Goal: Check status: Check status

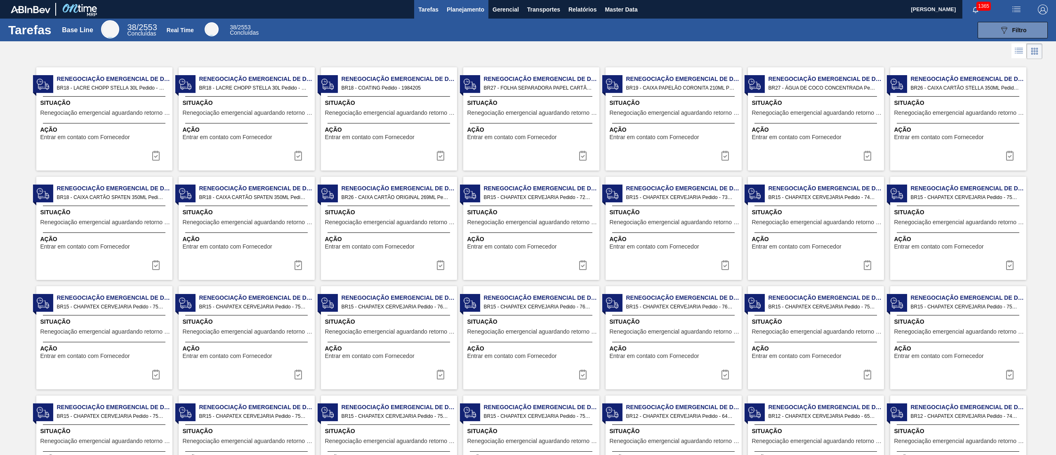
click at [460, 12] on span "Planejamento" at bounding box center [466, 10] width 38 height 10
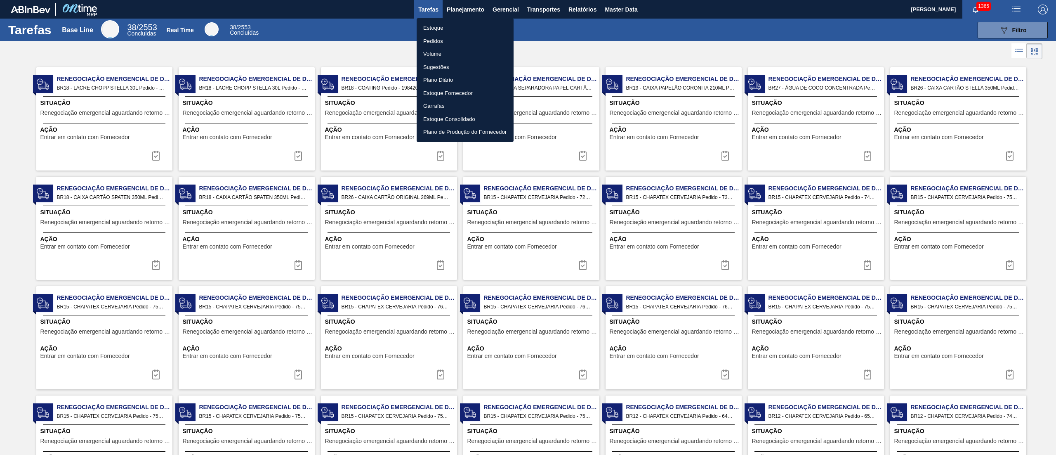
click at [428, 26] on li "Estoque" at bounding box center [465, 27] width 97 height 13
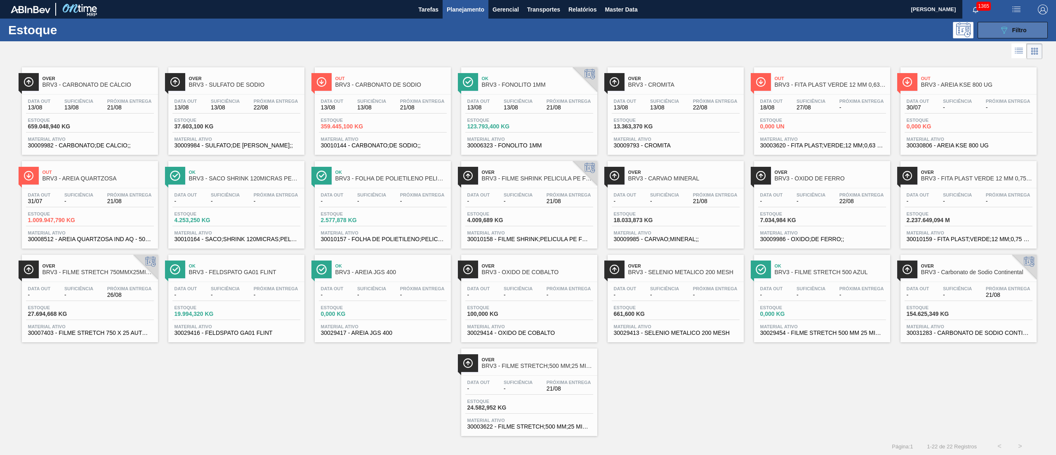
click at [995, 36] on button "089F7B8B-B2A5-4AFE-B5C0-19BA573D28AC Filtro" at bounding box center [1013, 30] width 70 height 17
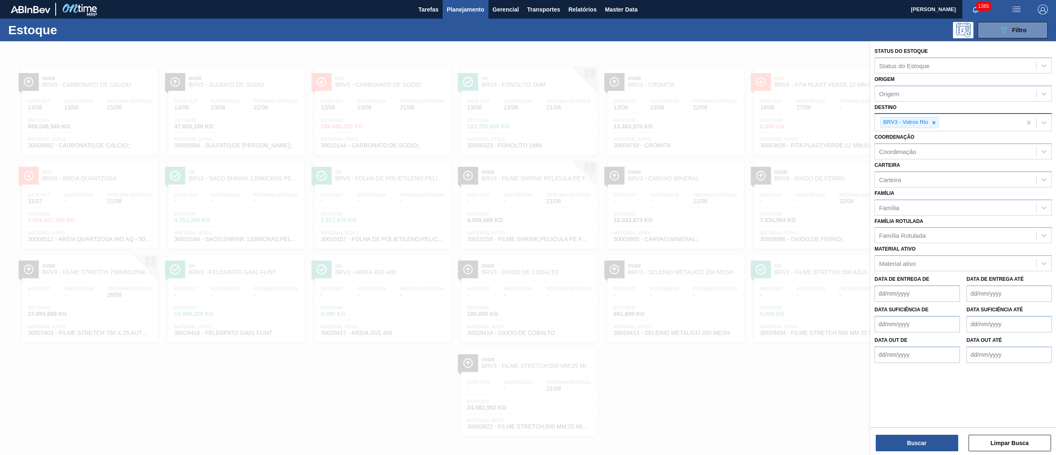
click at [936, 128] on div "BRV3 - Vidros Rio" at bounding box center [948, 122] width 146 height 17
click at [936, 126] on div at bounding box center [934, 122] width 9 height 10
click at [905, 274] on label "Data de Entrega de" at bounding box center [902, 277] width 55 height 6
click at [905, 283] on de "Data de Entrega de" at bounding box center [917, 291] width 85 height 17
click at [905, 267] on div "Material ativo" at bounding box center [963, 261] width 177 height 16
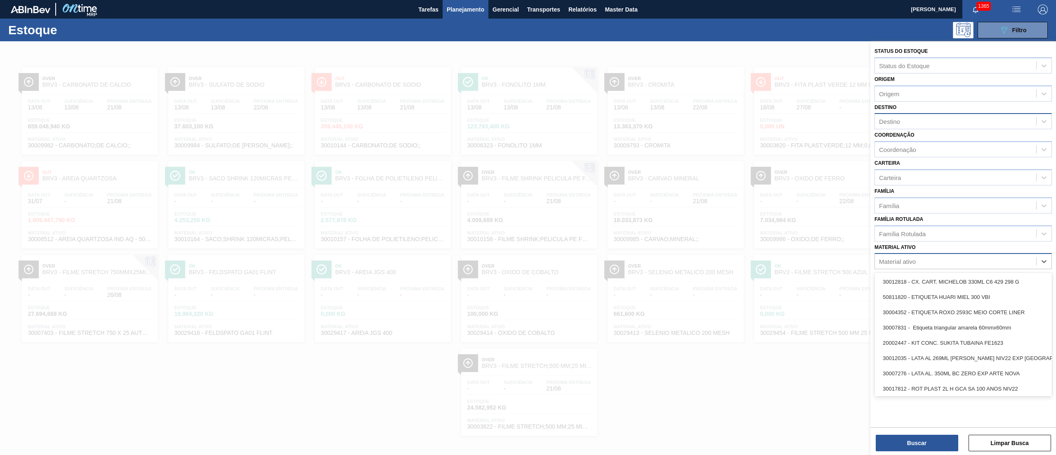
paste ativo "20008538"
type ativo "20008538"
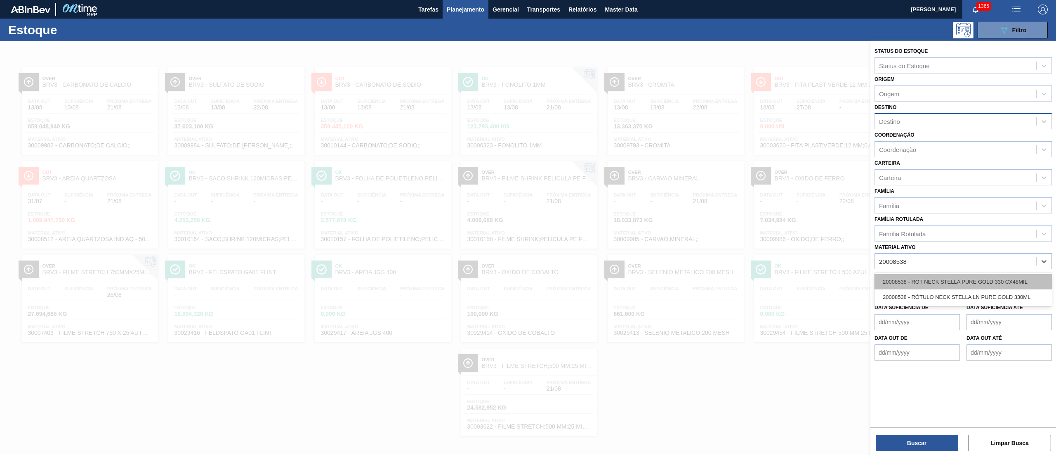
click at [956, 282] on div "20008538 - ROT NECK STELLA PURE GOLD 330 CX48MIL" at bounding box center [963, 281] width 177 height 15
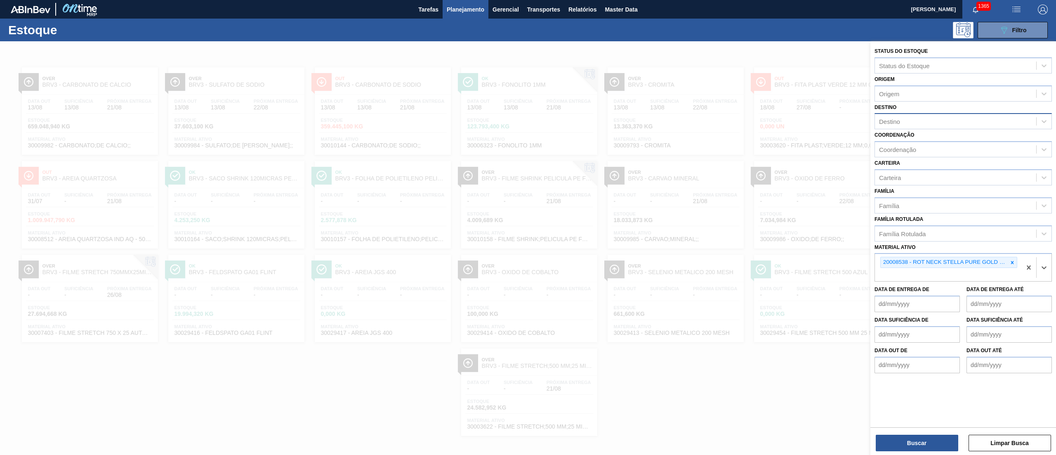
click at [900, 121] on div "Destino" at bounding box center [955, 122] width 161 height 12
type input "21"
click at [880, 141] on div "BR21 - Lages" at bounding box center [963, 141] width 177 height 15
click at [918, 444] on button "Buscar" at bounding box center [917, 442] width 83 height 17
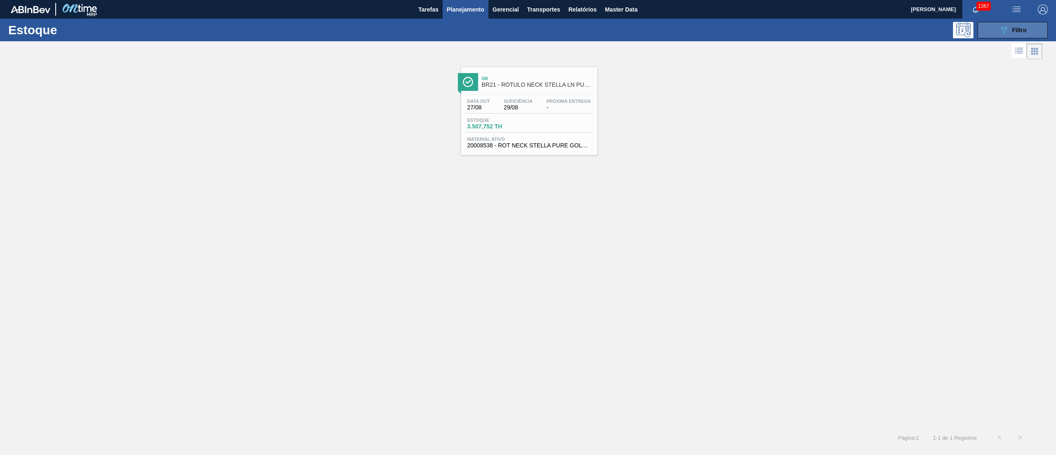
click at [989, 31] on button "089F7B8B-B2A5-4AFE-B5C0-19BA573D28AC Filtro" at bounding box center [1013, 30] width 70 height 17
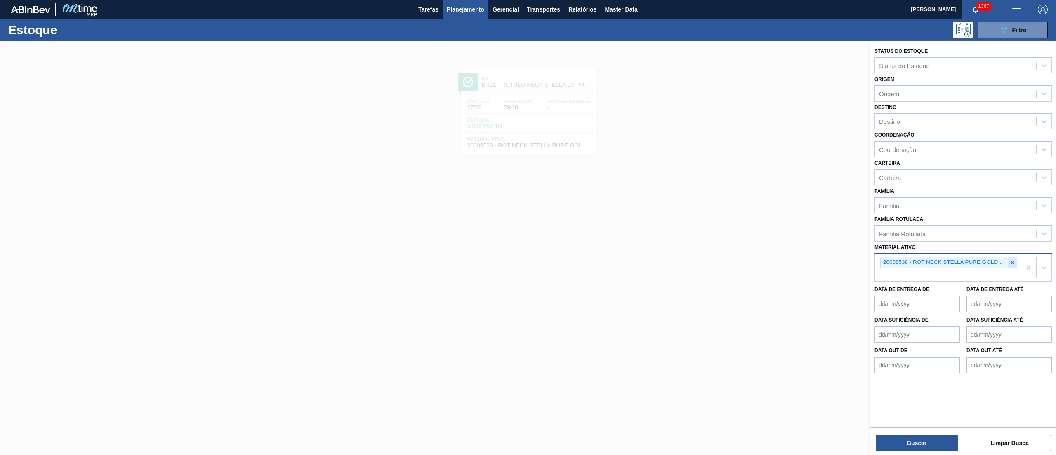
click at [1010, 265] on div at bounding box center [1012, 262] width 9 height 10
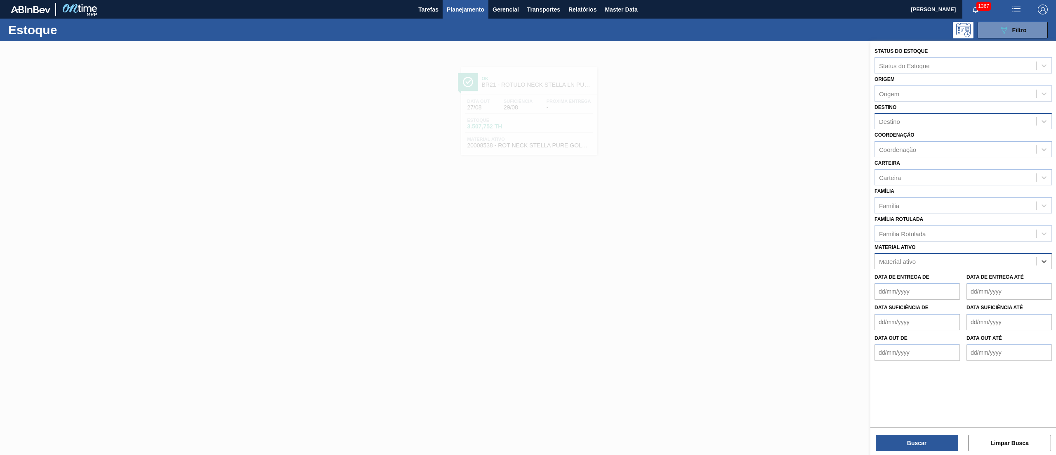
click at [918, 122] on div "Destino" at bounding box center [955, 122] width 161 height 12
click at [613, 8] on span "Master Data" at bounding box center [621, 10] width 33 height 10
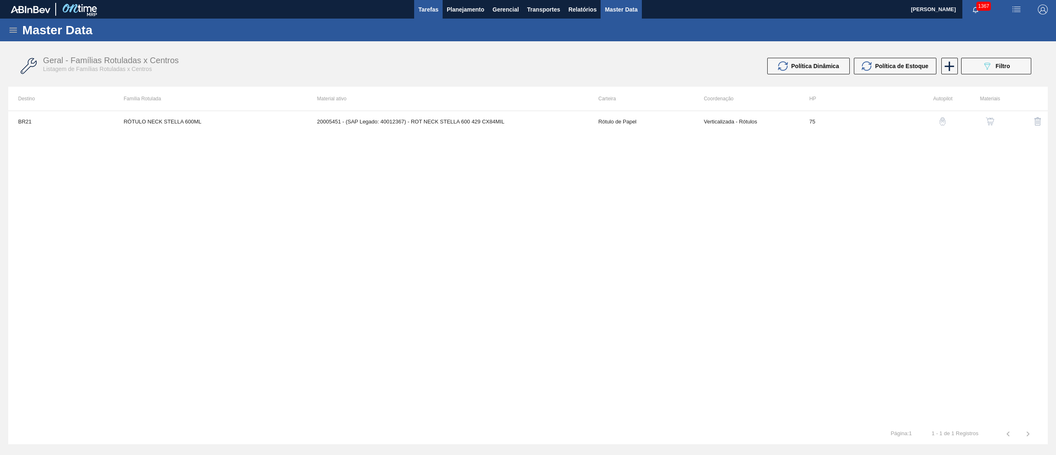
click at [441, 11] on button "Tarefas" at bounding box center [428, 9] width 28 height 19
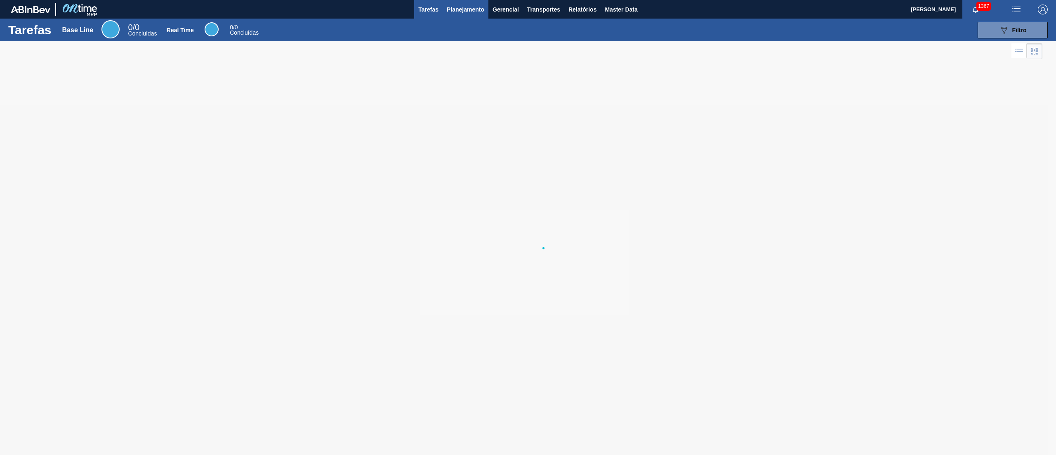
click at [448, 11] on span "Planejamento" at bounding box center [466, 10] width 38 height 10
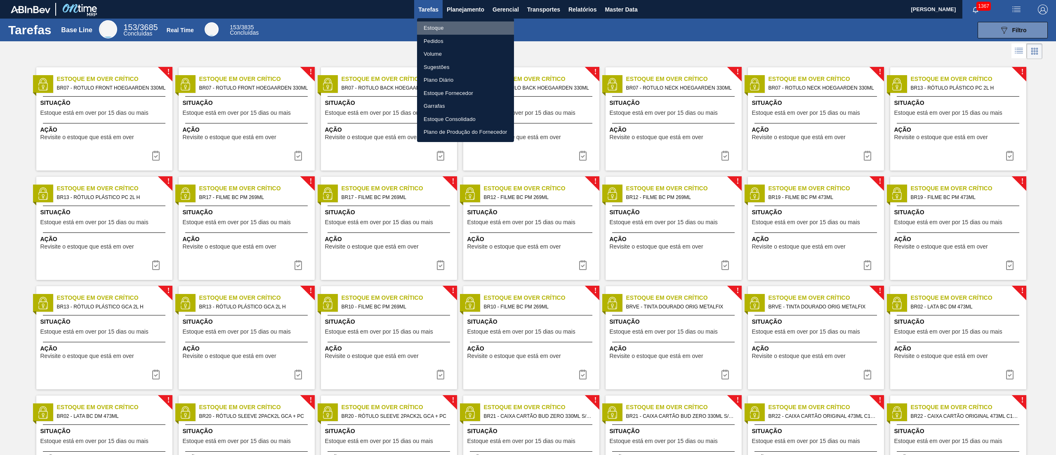
click at [451, 30] on li "Estoque" at bounding box center [465, 27] width 97 height 13
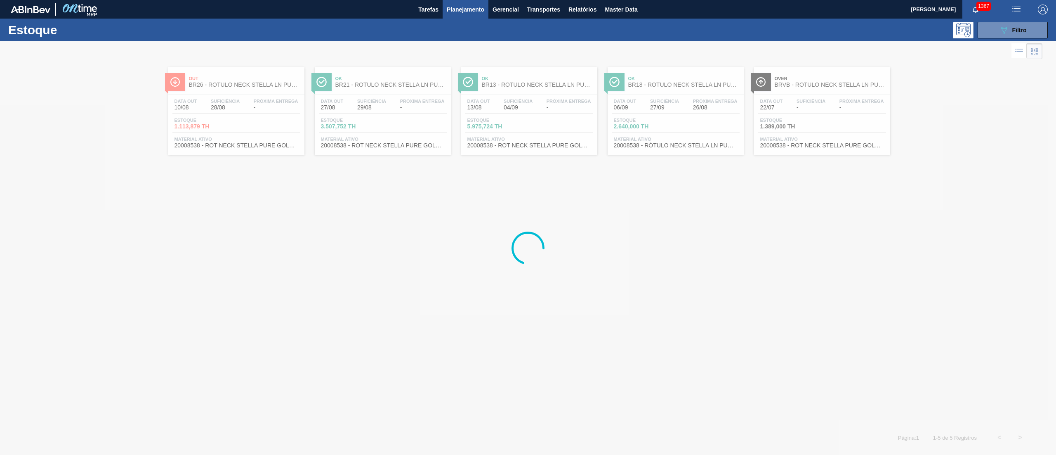
drag, startPoint x: 1024, startPoint y: 36, endPoint x: 983, endPoint y: 68, distance: 51.8
click at [1024, 36] on button "089F7B8B-B2A5-4AFE-B5C0-19BA573D28AC Filtro" at bounding box center [1013, 30] width 70 height 17
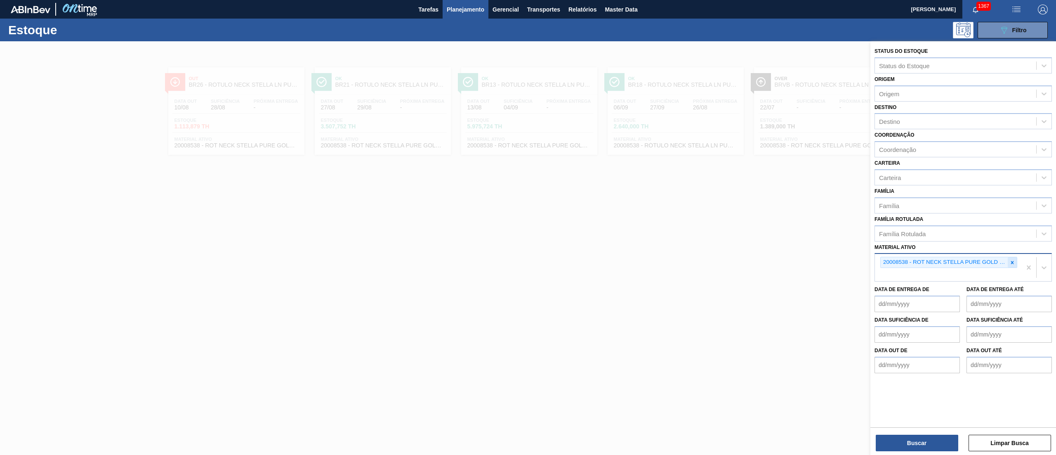
click at [1012, 262] on icon at bounding box center [1012, 262] width 3 height 3
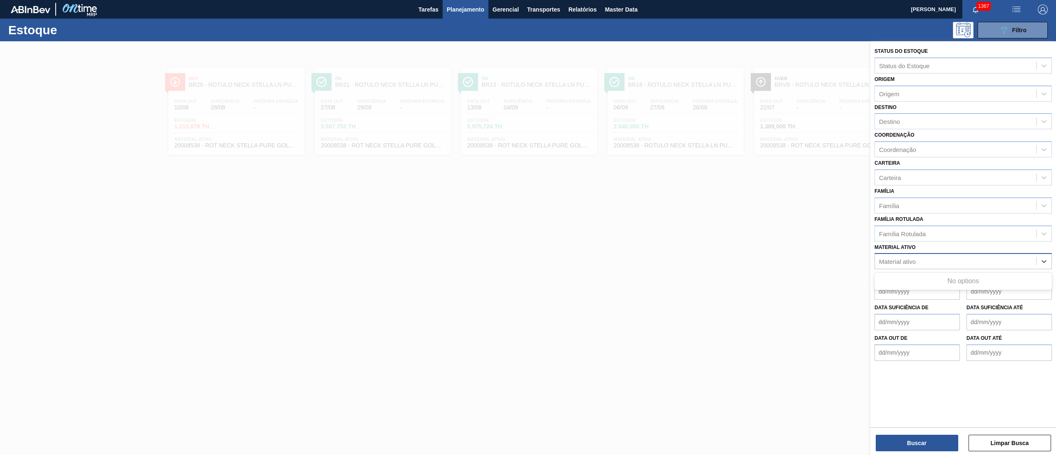
click at [934, 265] on div "Material ativo" at bounding box center [955, 261] width 161 height 12
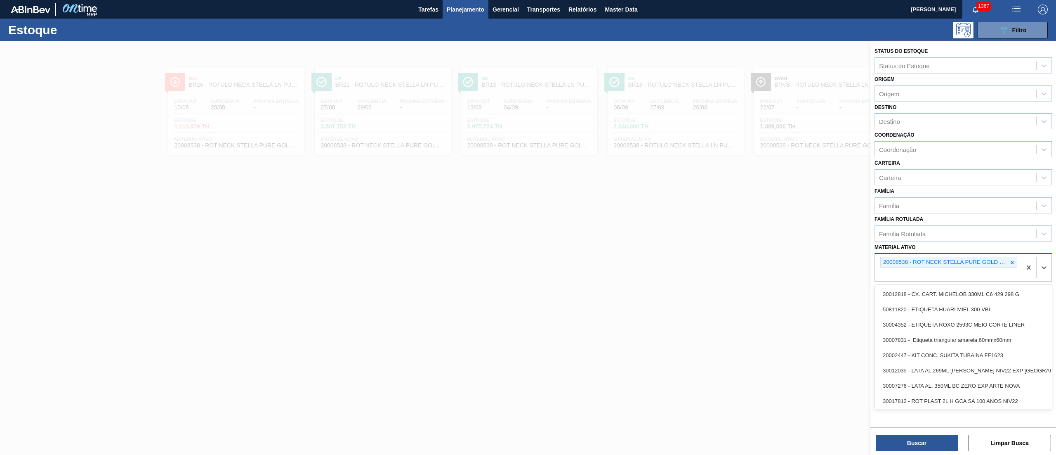
paste ativo "30006323"
type ativo "30006323"
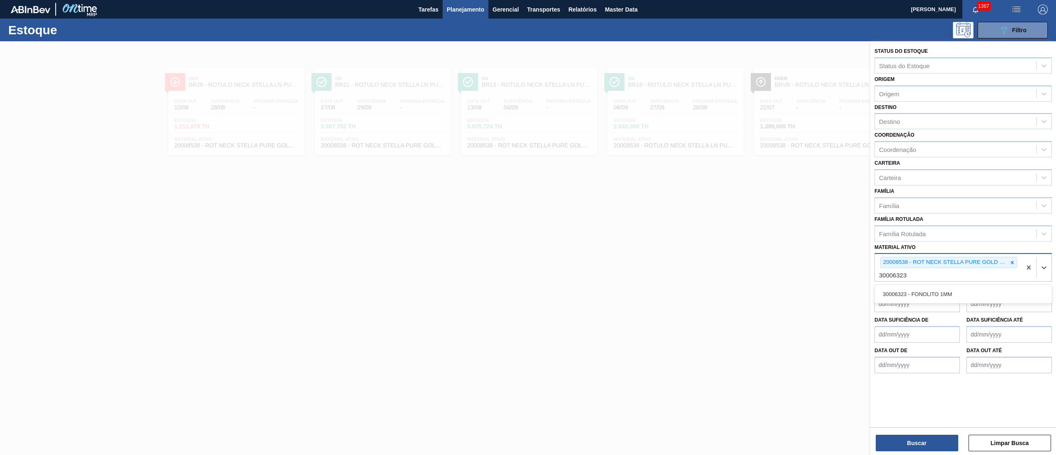
drag, startPoint x: 925, startPoint y: 288, endPoint x: 972, endPoint y: 274, distance: 49.9
click at [925, 288] on div "30006323 - FONOLITO 1MM" at bounding box center [963, 293] width 177 height 15
click at [1017, 263] on div at bounding box center [1012, 262] width 9 height 10
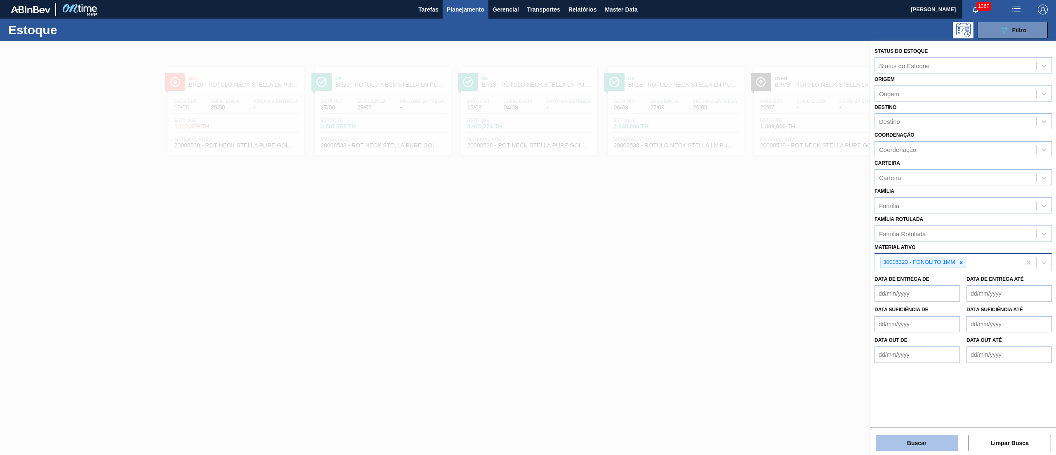
click at [923, 442] on button "Buscar" at bounding box center [917, 442] width 83 height 17
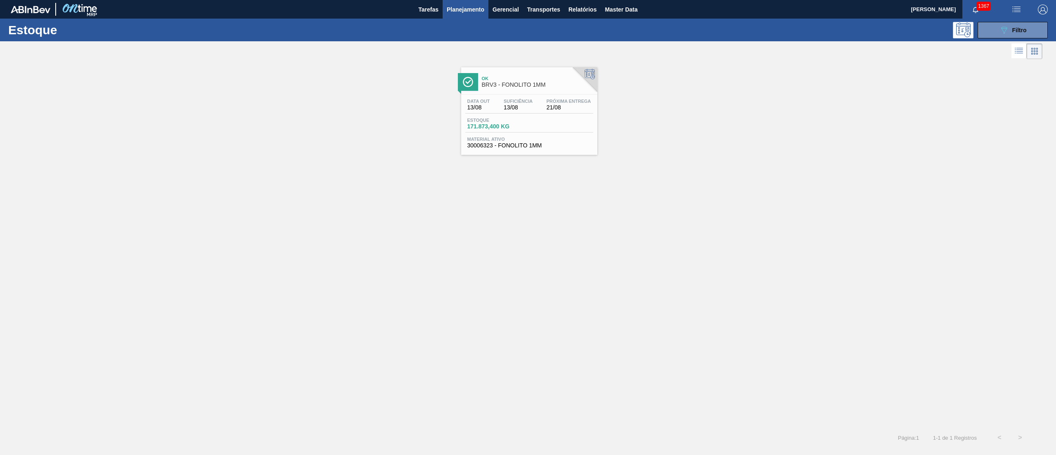
click at [520, 127] on span "171.873,400 KG" at bounding box center [496, 126] width 58 height 6
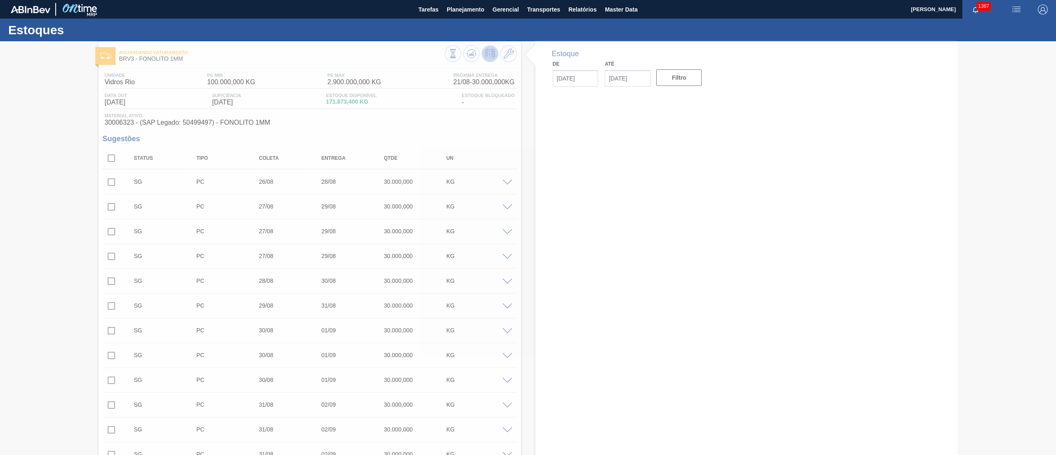
type input "[DATE]"
click at [193, 123] on div at bounding box center [528, 247] width 1056 height 413
click at [193, 123] on span "30006323 - (SAP Legado: 50499497) - FONOLITO 1MM" at bounding box center [310, 122] width 410 height 7
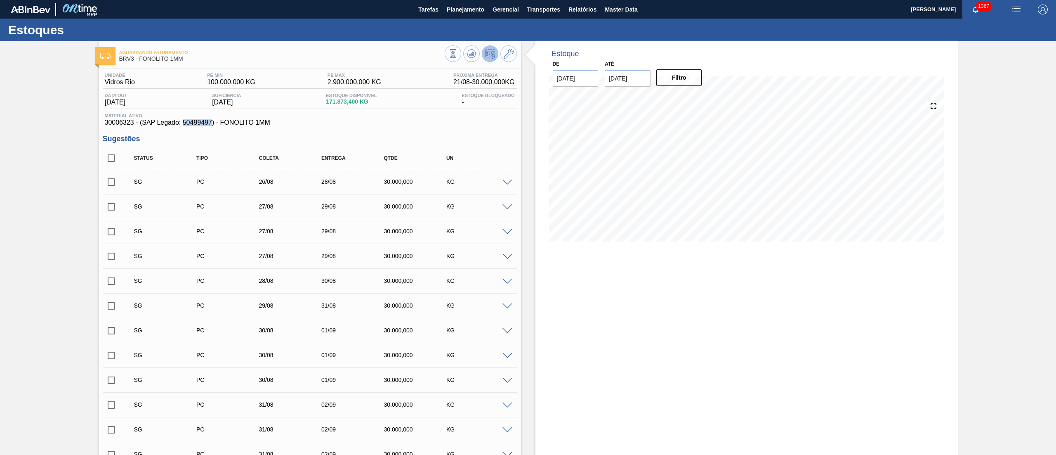
copy span "50499497"
click at [447, 13] on span "Planejamento" at bounding box center [466, 10] width 38 height 10
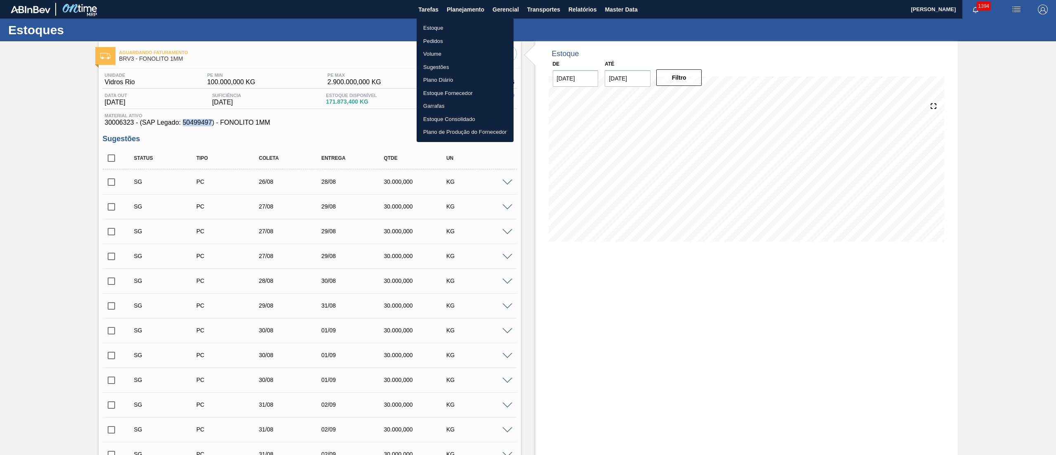
click at [443, 28] on li "Estoque" at bounding box center [465, 27] width 97 height 13
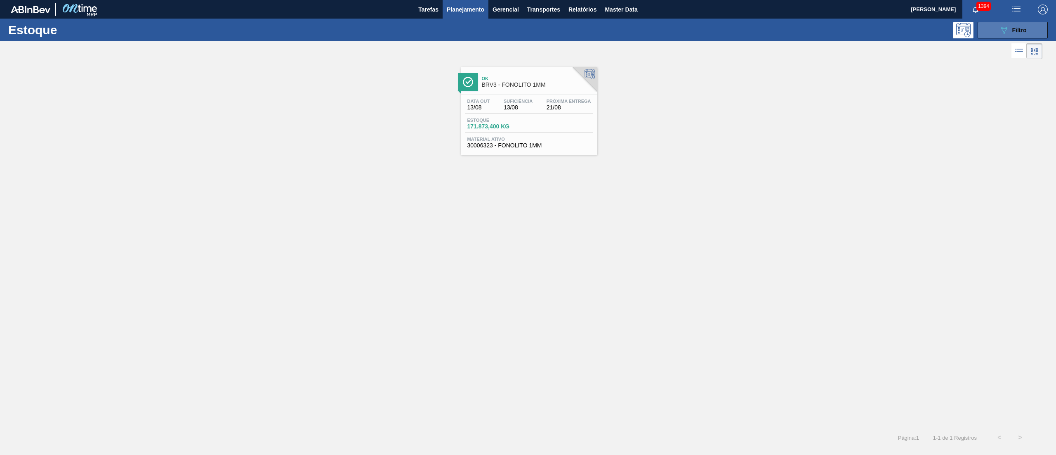
click at [1003, 35] on button "089F7B8B-B2A5-4AFE-B5C0-19BA573D28AC Filtro" at bounding box center [1013, 30] width 70 height 17
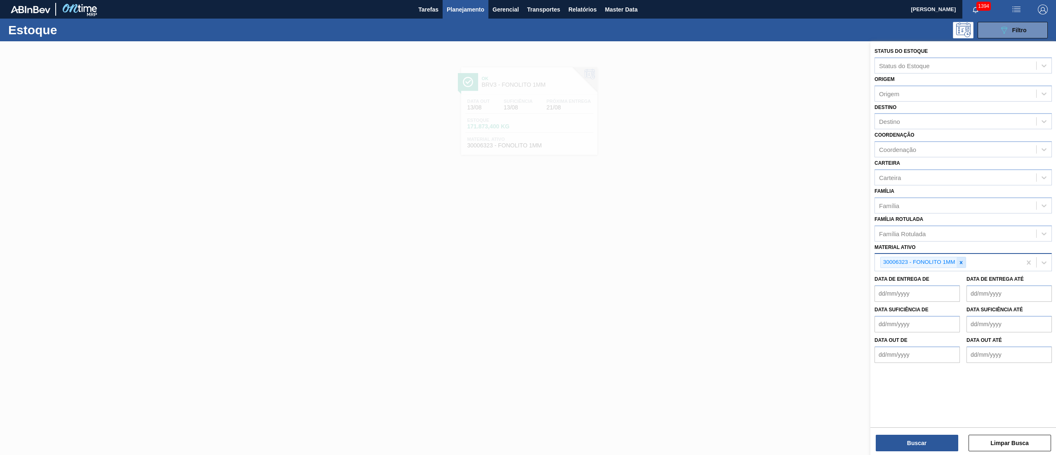
click at [961, 262] on icon at bounding box center [961, 262] width 3 height 3
click at [904, 122] on div "Destino" at bounding box center [955, 122] width 161 height 12
type input "brv3"
click at [893, 138] on div "BRV3 - Vidros Rio" at bounding box center [963, 141] width 177 height 15
click at [905, 438] on button "Buscar" at bounding box center [917, 442] width 83 height 17
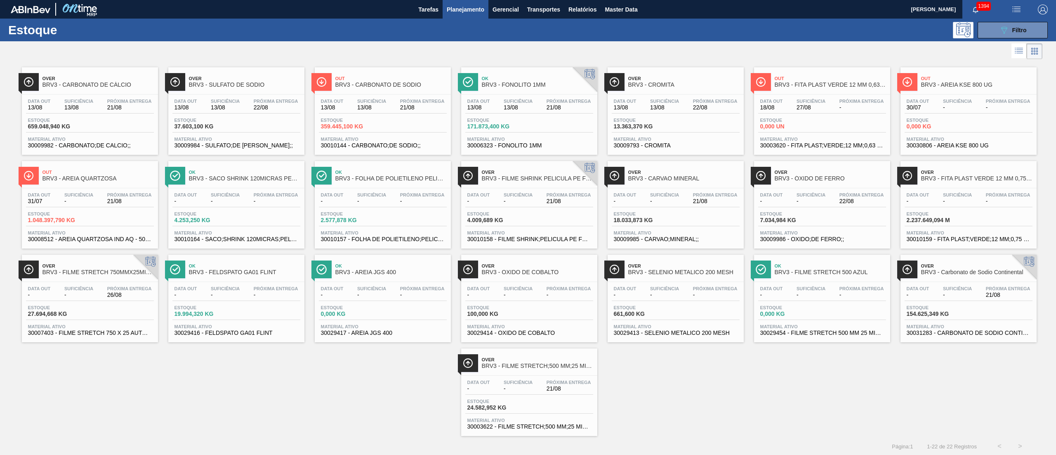
click at [651, 204] on span "-" at bounding box center [664, 201] width 29 height 6
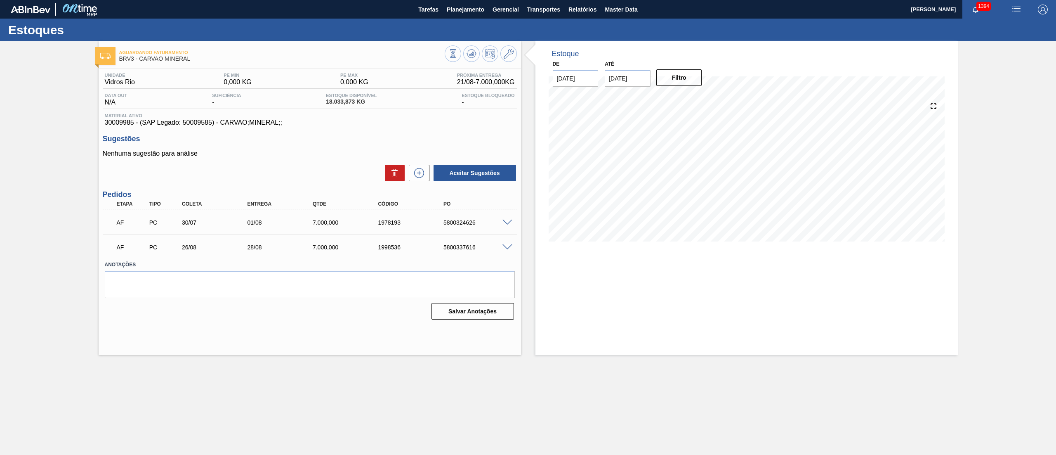
click at [512, 221] on span at bounding box center [508, 222] width 10 height 6
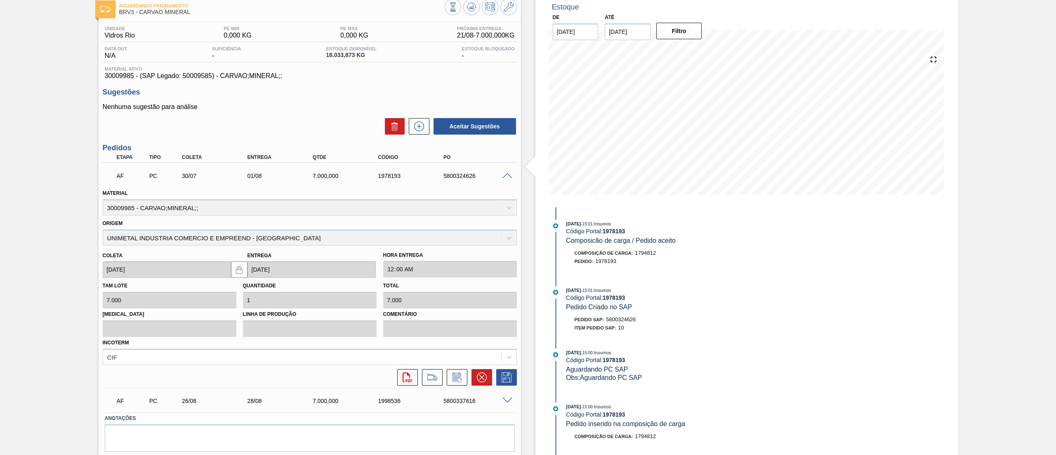
scroll to position [71, 0]
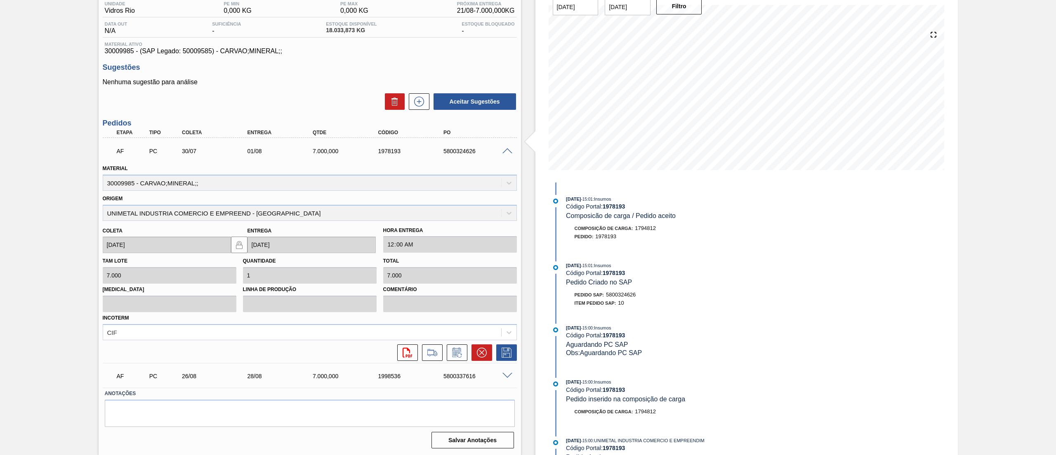
click at [505, 375] on span at bounding box center [508, 376] width 10 height 6
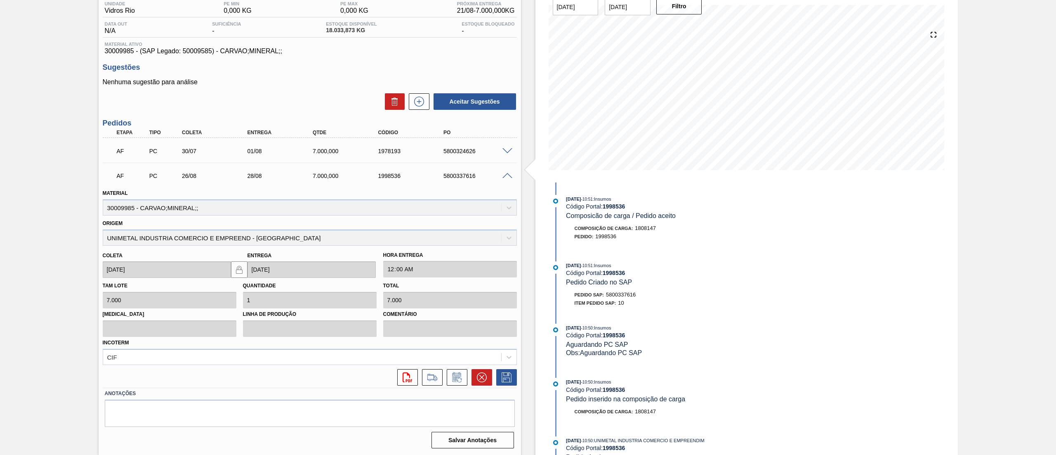
click at [506, 149] on span at bounding box center [508, 151] width 10 height 6
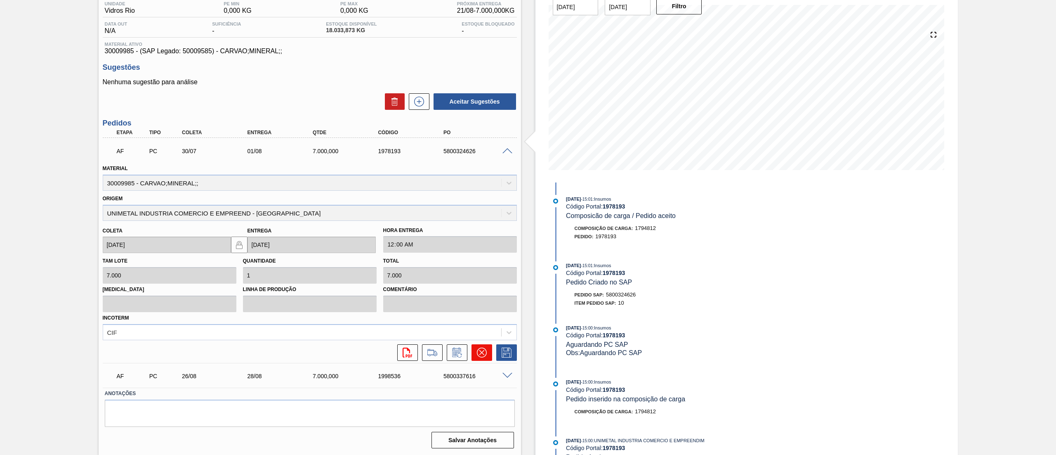
click at [484, 358] on button at bounding box center [482, 352] width 21 height 17
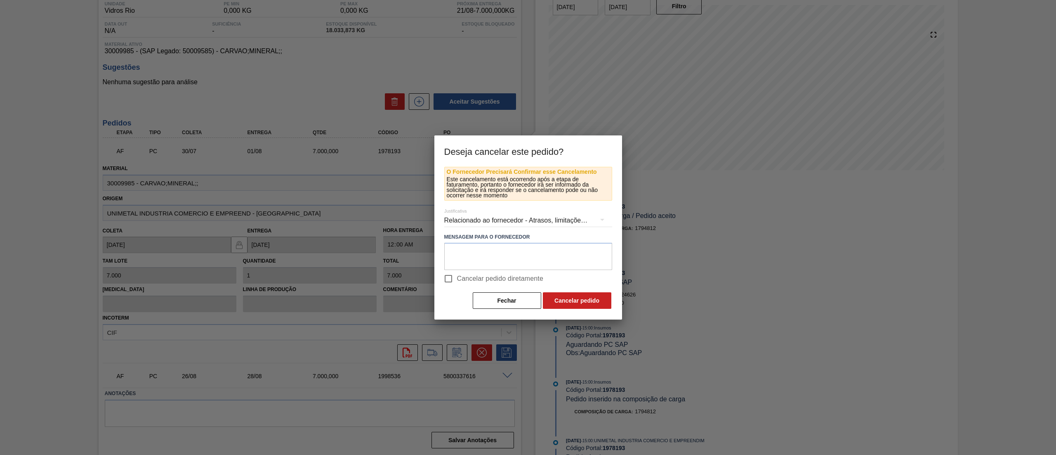
click at [456, 274] on input "Cancelar pedido diretamente" at bounding box center [448, 278] width 17 height 17
checkbox input "true"
click at [507, 295] on button "Fechar" at bounding box center [507, 300] width 68 height 17
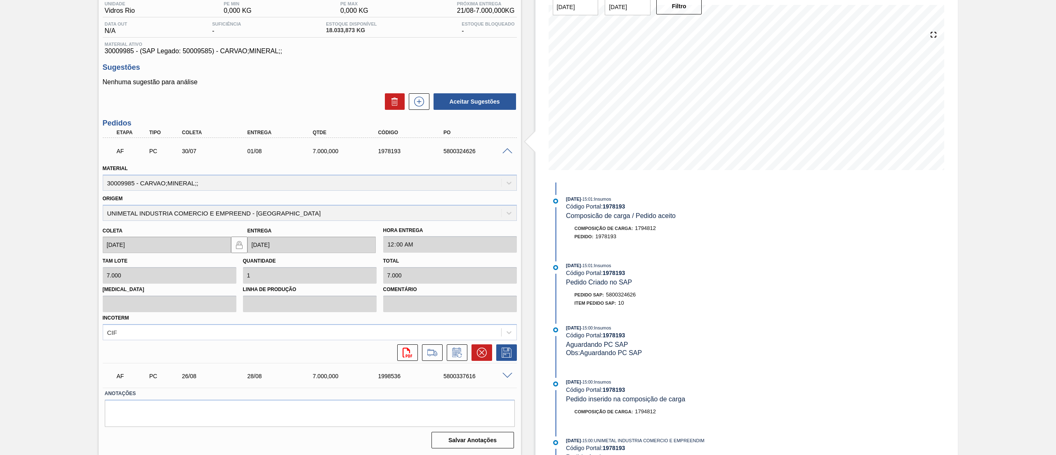
drag, startPoint x: 497, startPoint y: 349, endPoint x: 492, endPoint y: 351, distance: 5.6
click at [492, 351] on div at bounding box center [504, 352] width 25 height 17
click at [481, 351] on icon at bounding box center [482, 352] width 10 height 10
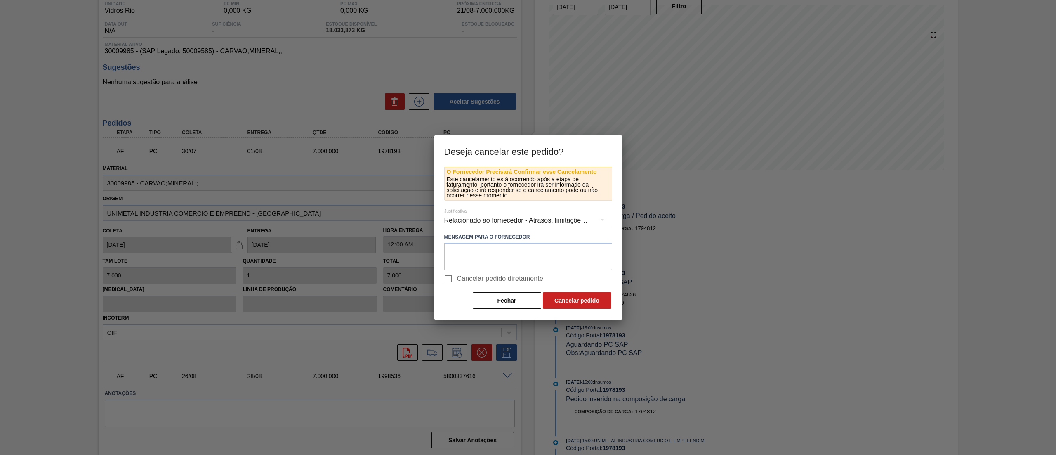
click at [450, 280] on input "Cancelar pedido diretamente" at bounding box center [448, 278] width 17 height 17
checkbox input "true"
click at [474, 257] on textarea at bounding box center [528, 256] width 168 height 27
click at [533, 212] on div "Relacionado ao fornecedor - Atrasos, limitações de capacidade, etc." at bounding box center [528, 220] width 168 height 23
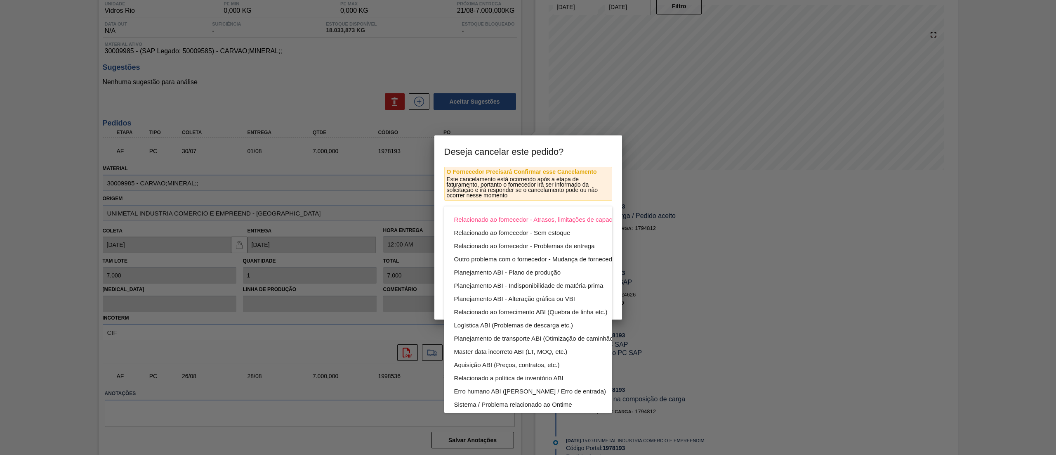
click at [462, 184] on div "Relacionado ao fornecedor - Atrasos, limitações de capacidade, etc. Relacionado…" at bounding box center [528, 227] width 1056 height 455
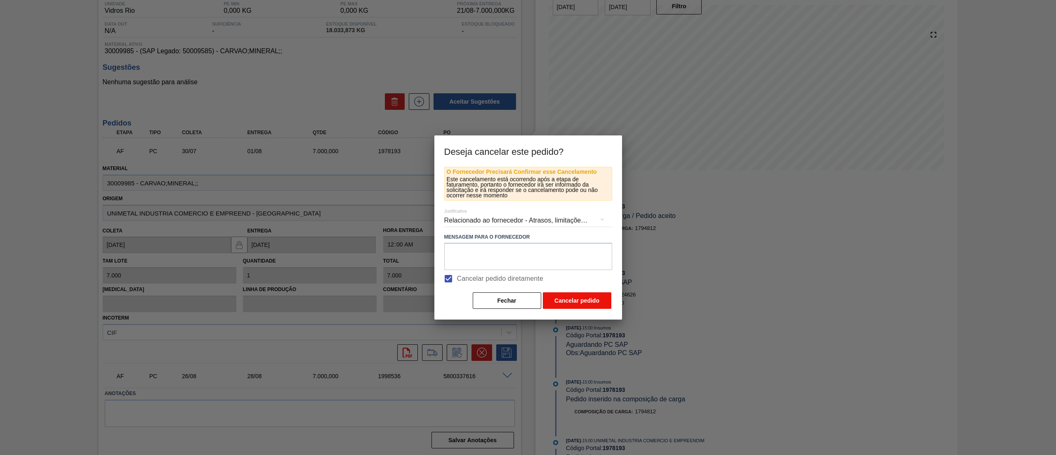
click at [566, 298] on button "Cancelar pedido" at bounding box center [577, 300] width 68 height 17
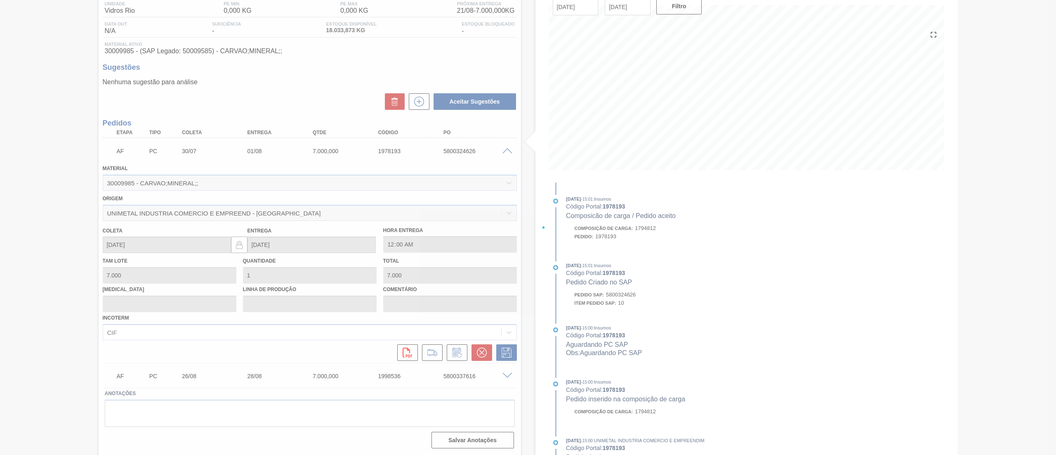
scroll to position [0, 0]
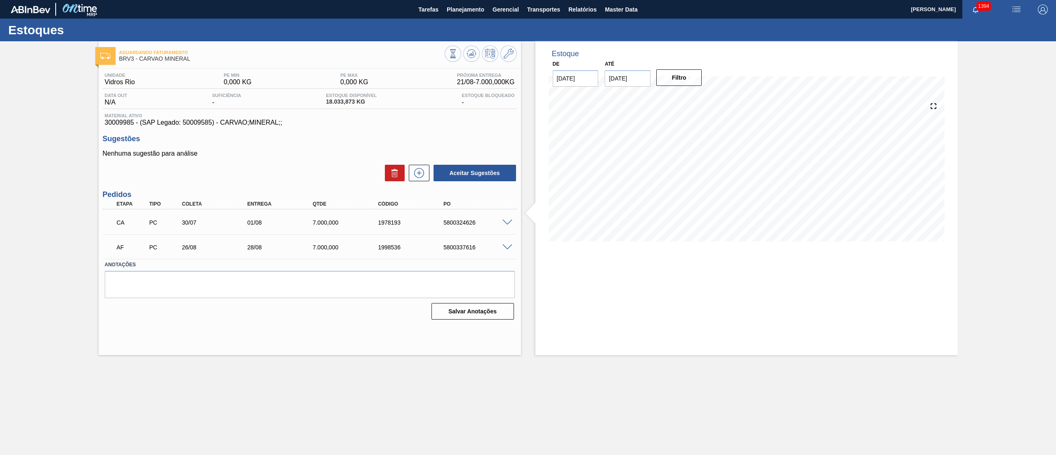
drag, startPoint x: 455, startPoint y: 6, endPoint x: 437, endPoint y: 47, distance: 45.1
click at [456, 6] on span "Planejamento" at bounding box center [466, 10] width 38 height 10
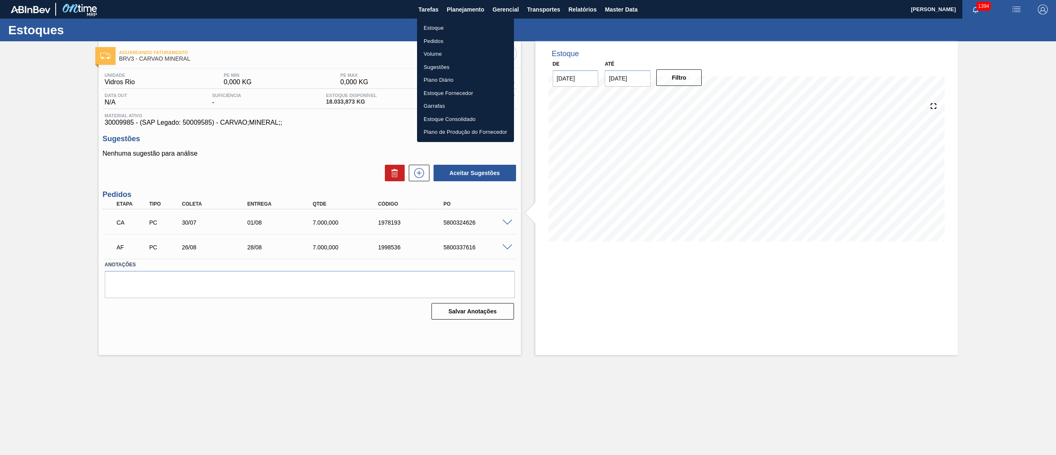
click at [422, 26] on li "Estoque" at bounding box center [465, 27] width 97 height 13
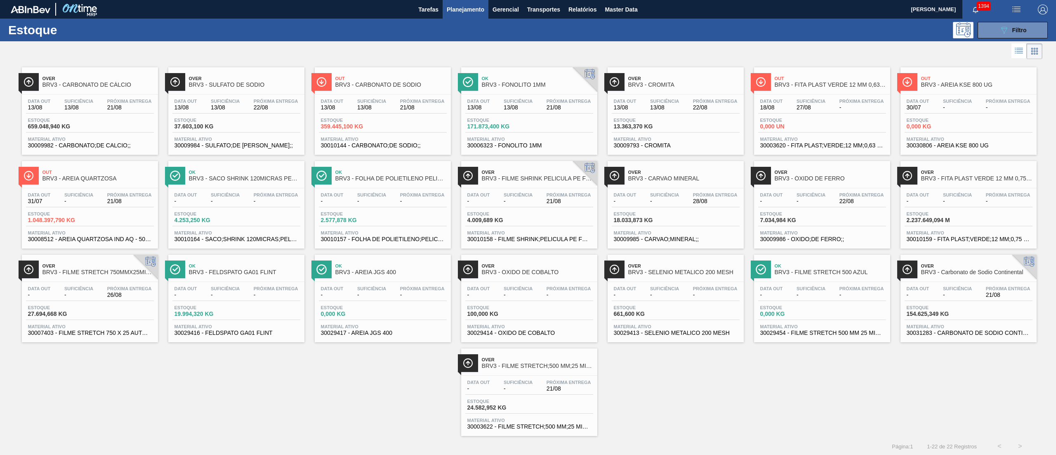
click at [997, 21] on div "Estoque 089F7B8B-B2A5-4AFE-B5C0-19BA573D28AC Filtro" at bounding box center [528, 30] width 1056 height 23
click at [999, 26] on icon "089F7B8B-B2A5-4AFE-B5C0-19BA573D28AC" at bounding box center [1004, 30] width 10 height 10
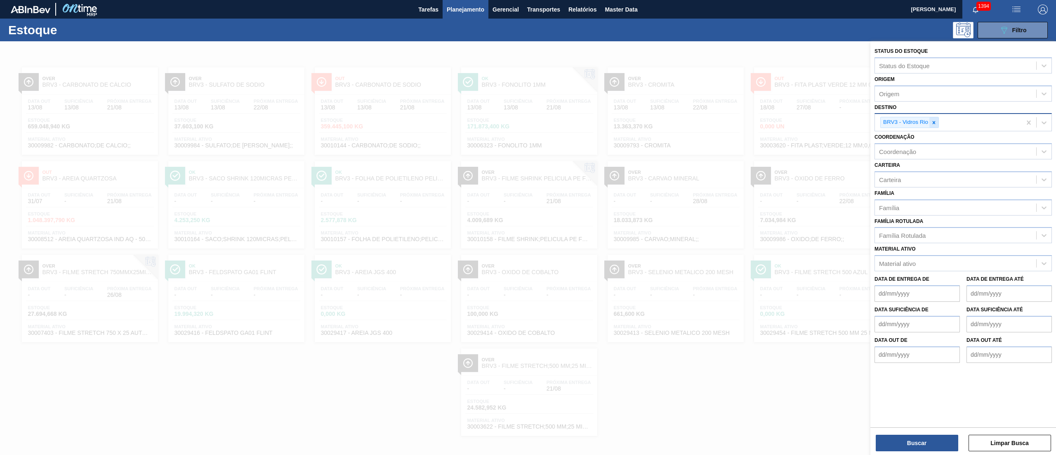
click at [935, 123] on icon at bounding box center [934, 122] width 3 height 3
click at [970, 251] on div "Material ativo Material ativo" at bounding box center [963, 255] width 177 height 28
click at [966, 255] on div "Material ativo" at bounding box center [955, 261] width 161 height 12
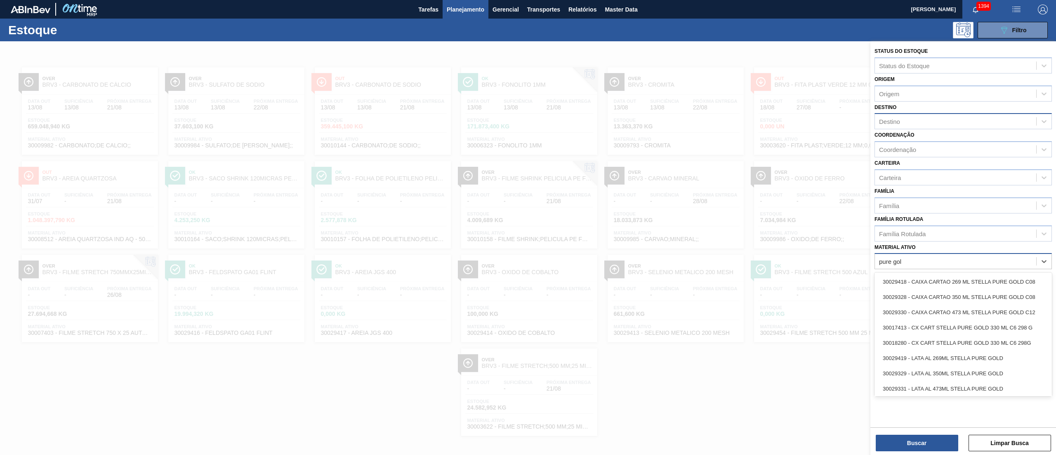
type ativo "pure gold"
click at [948, 355] on div "20008538 - RÓTULO NECK STELLA LN PURE GOLD 330ML" at bounding box center [963, 356] width 177 height 15
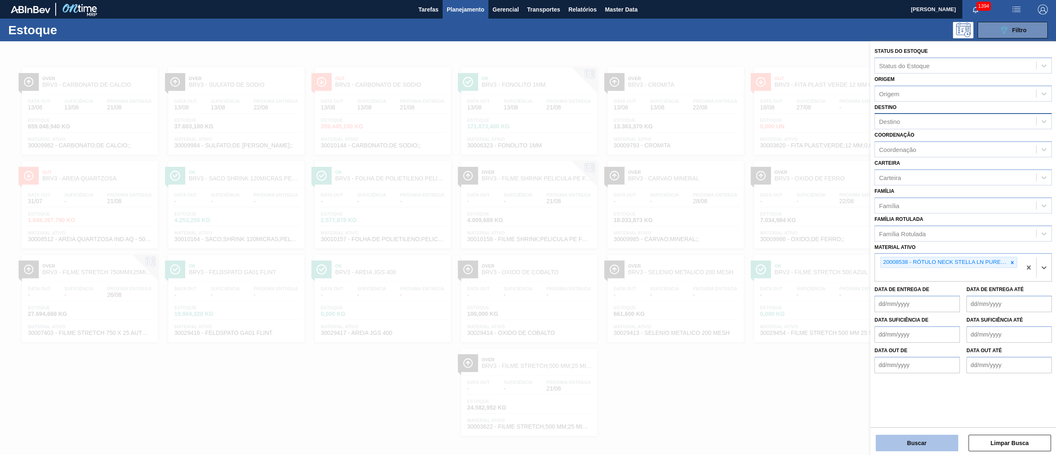
click at [920, 446] on button "Buscar" at bounding box center [917, 442] width 83 height 17
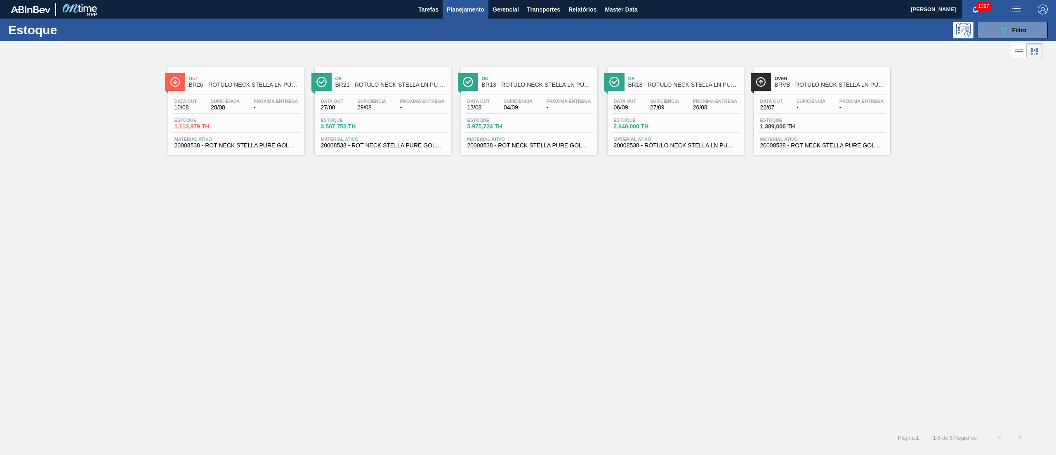
click at [644, 140] on span "Material ativo" at bounding box center [676, 139] width 124 height 5
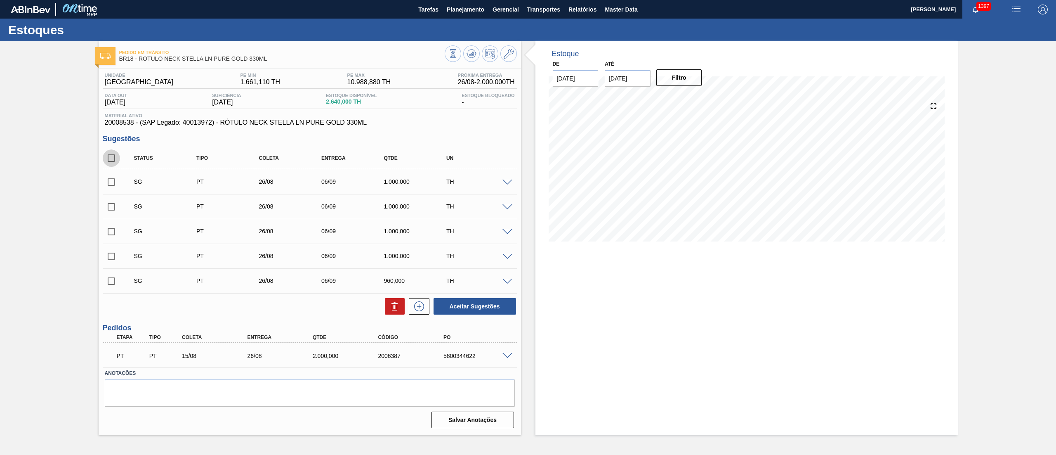
click at [104, 156] on input "checkbox" at bounding box center [111, 157] width 17 height 17
checkbox input "true"
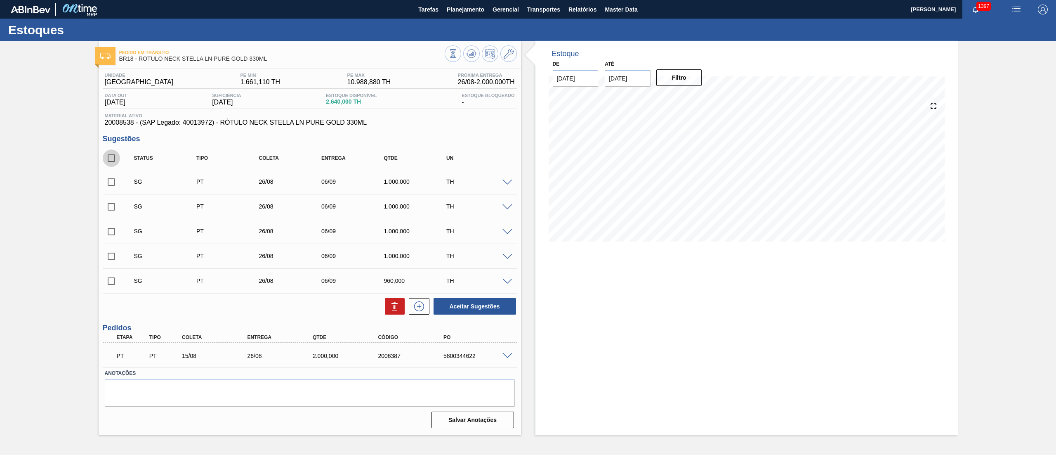
checkbox input "true"
click at [398, 314] on button at bounding box center [395, 306] width 20 height 17
checkbox input "false"
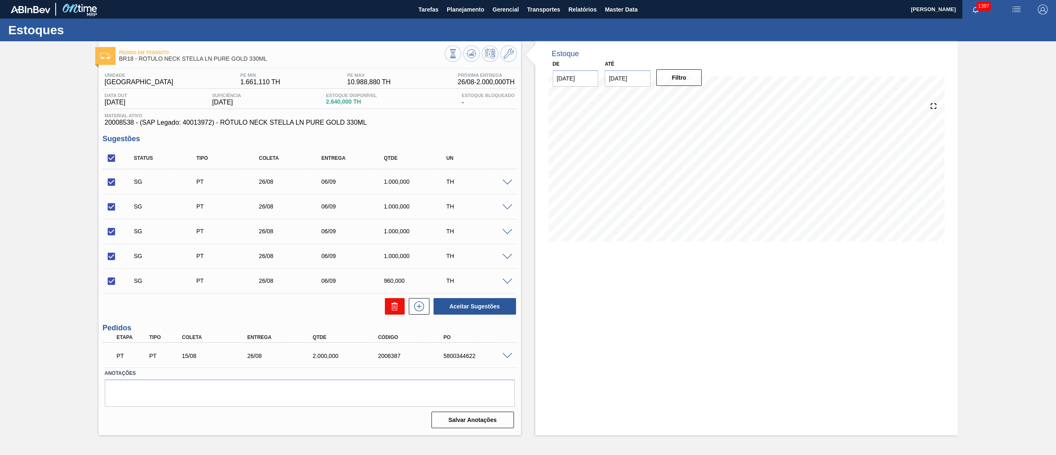
checkbox input "false"
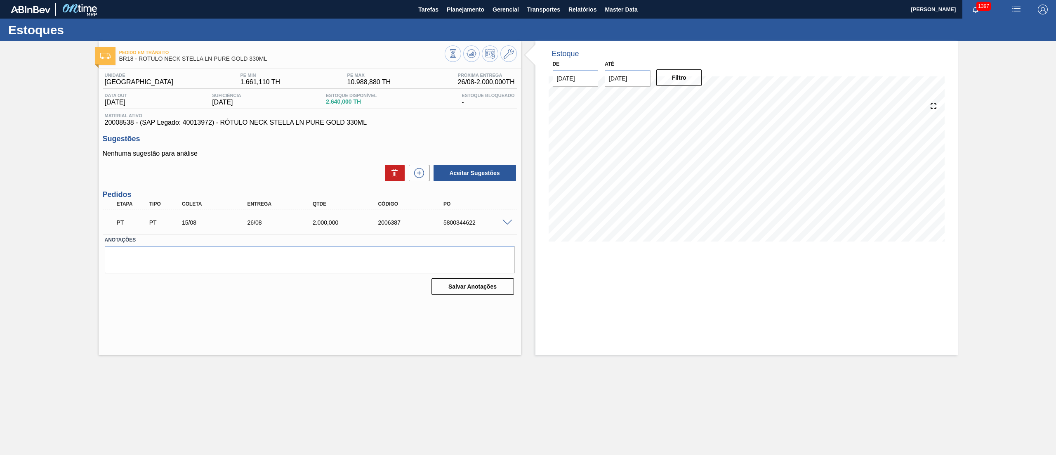
click at [616, 78] on input "[DATE]" at bounding box center [628, 78] width 46 height 17
click at [694, 176] on div "4" at bounding box center [694, 177] width 11 height 11
type input "04/10/2025"
click at [679, 74] on button "Filtro" at bounding box center [679, 77] width 46 height 17
click at [451, 13] on span "Planejamento" at bounding box center [466, 10] width 38 height 10
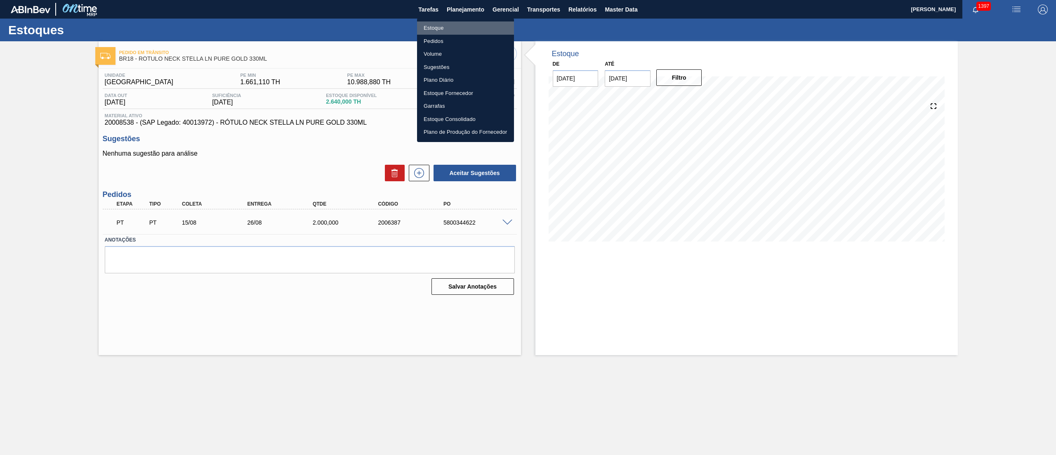
click at [441, 30] on li "Estoque" at bounding box center [465, 27] width 97 height 13
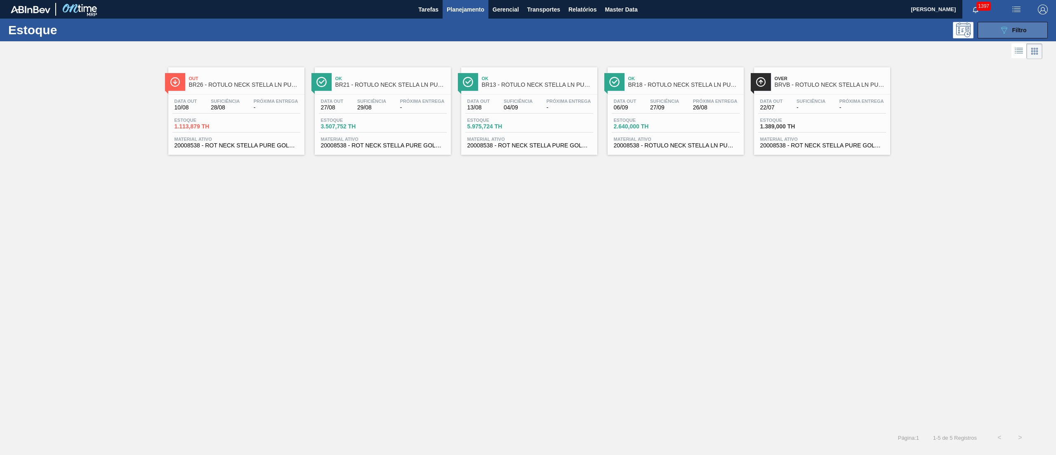
click at [1012, 31] on span "Filtro" at bounding box center [1019, 30] width 14 height 7
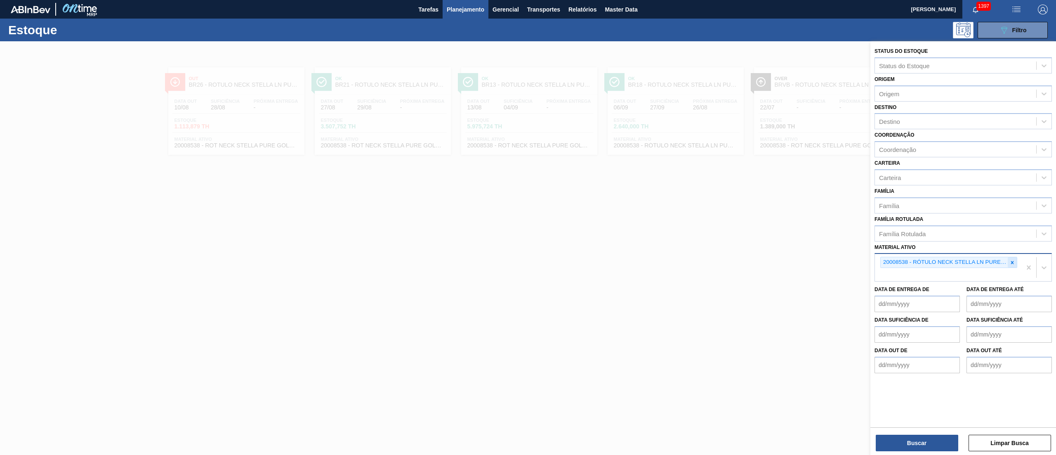
click at [1013, 265] on div at bounding box center [1012, 262] width 9 height 10
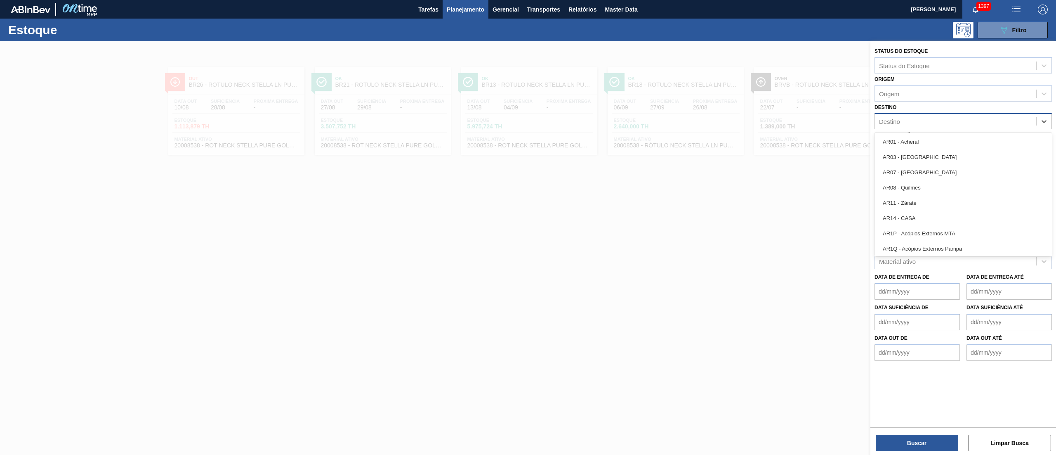
click at [890, 125] on div "Destino" at bounding box center [955, 122] width 161 height 12
type input "brv3"
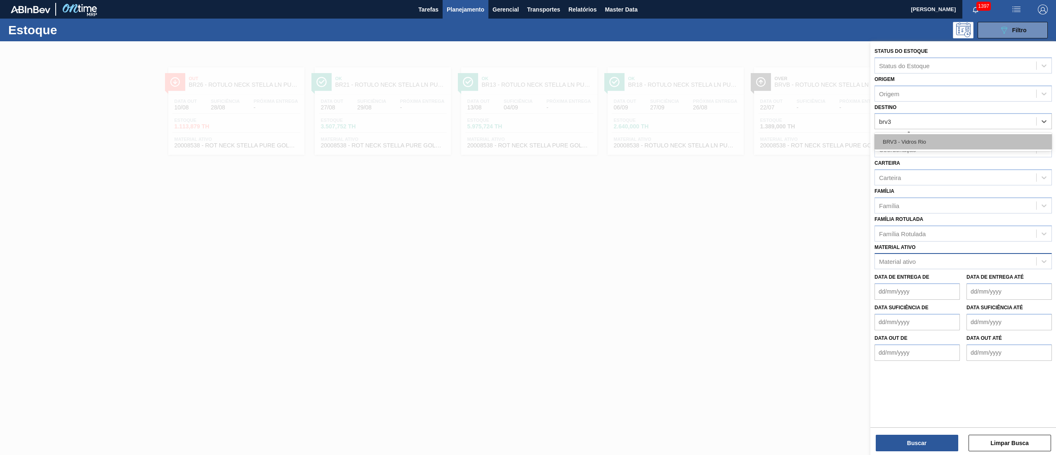
click at [896, 144] on div "BRV3 - Vidros Rio" at bounding box center [963, 141] width 177 height 15
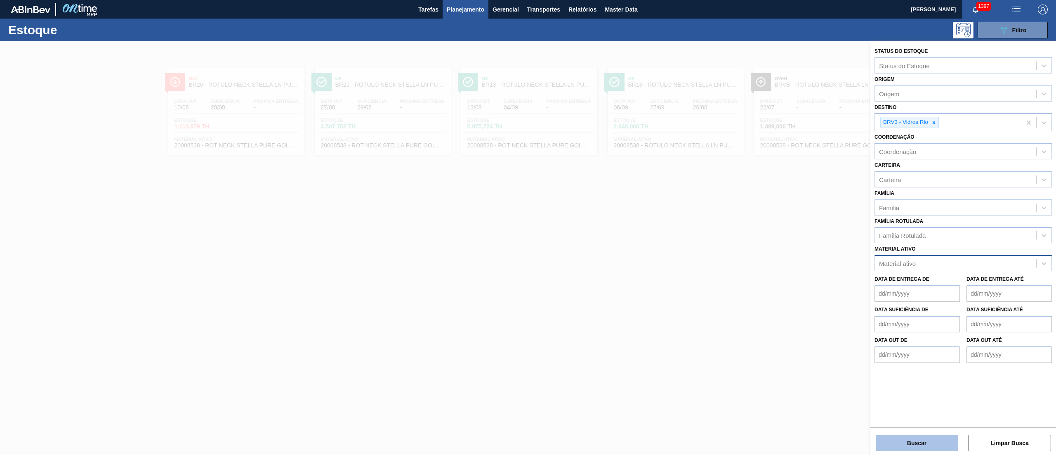
click at [901, 435] on button "Buscar" at bounding box center [917, 442] width 83 height 17
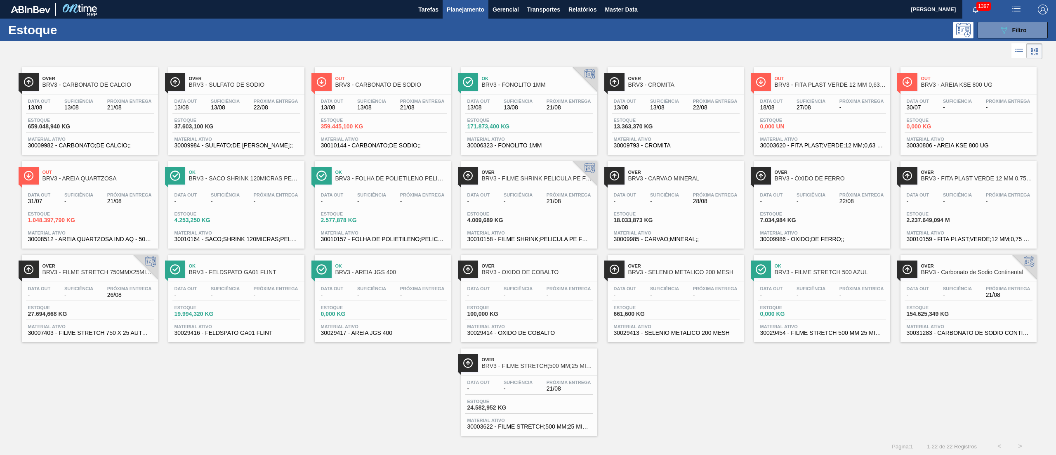
click at [32, 118] on span "Estoque" at bounding box center [57, 120] width 58 height 5
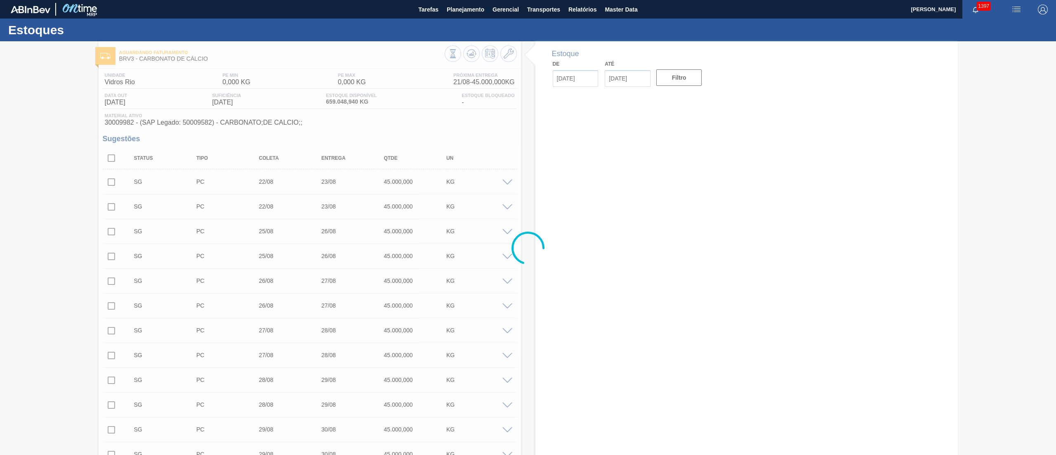
type input "[DATE]"
type input "04/10/2025"
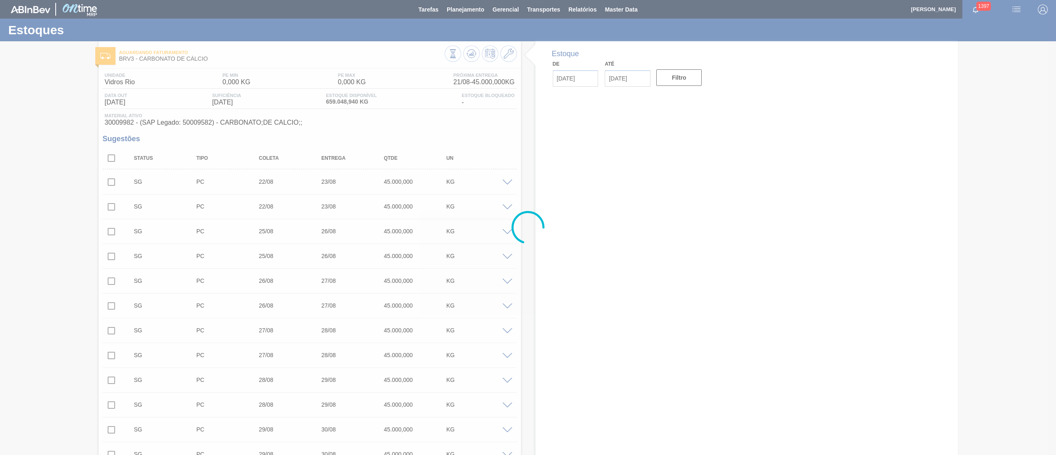
click at [108, 158] on div at bounding box center [528, 227] width 1056 height 455
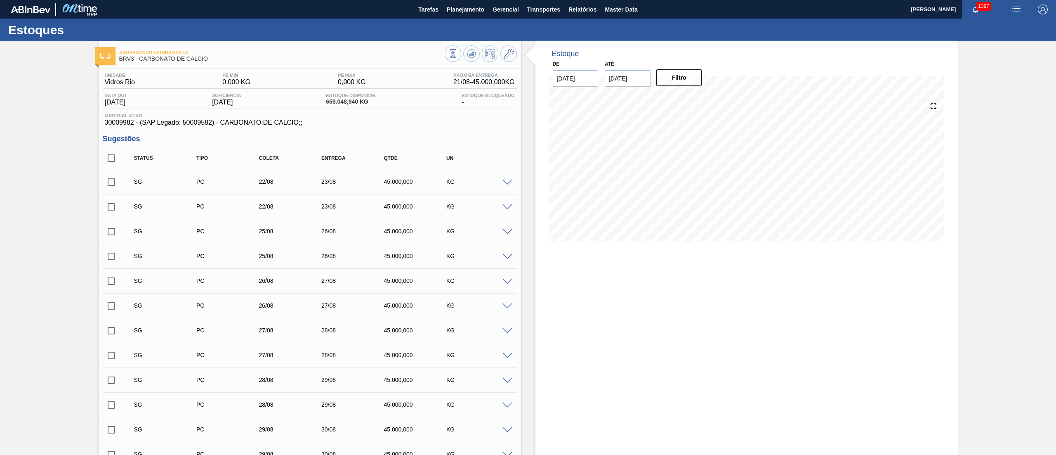
click at [108, 158] on input "checkbox" at bounding box center [111, 157] width 17 height 17
checkbox input "true"
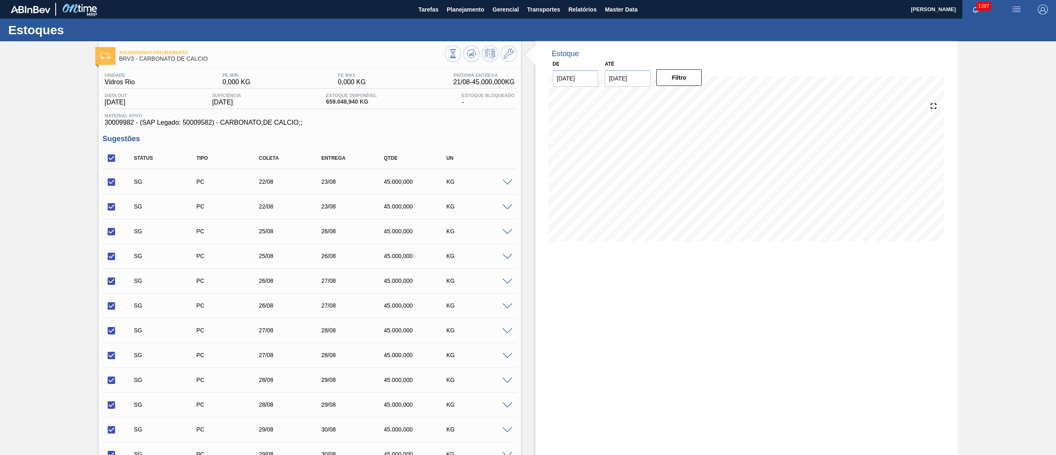
checkbox input "true"
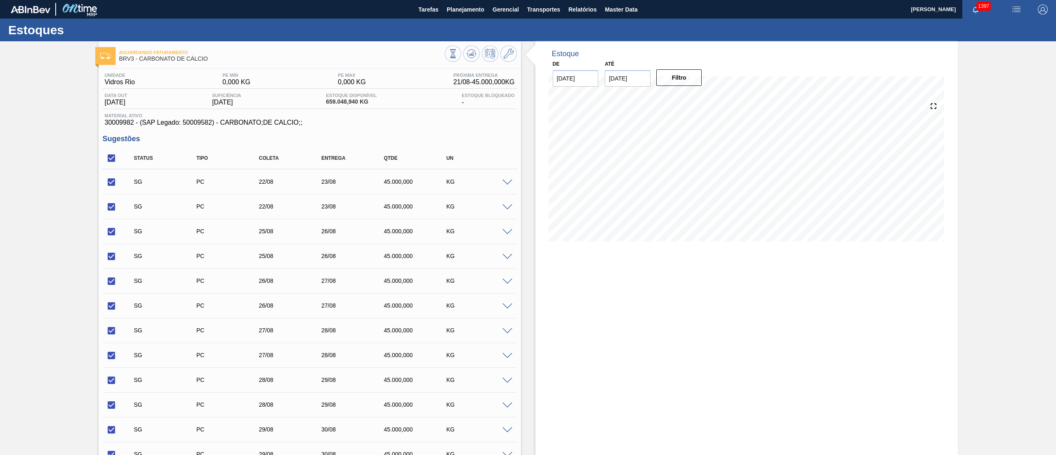
checkbox input "true"
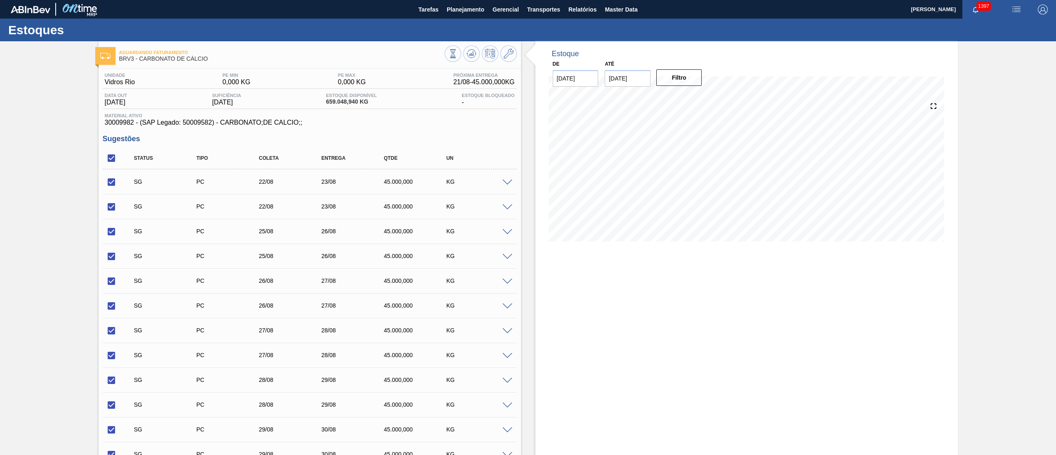
checkbox input "true"
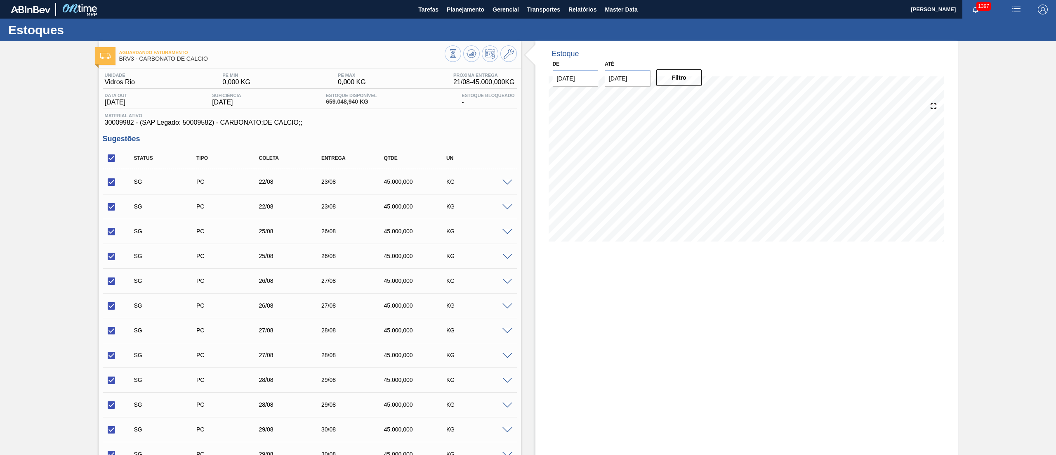
checkbox input "true"
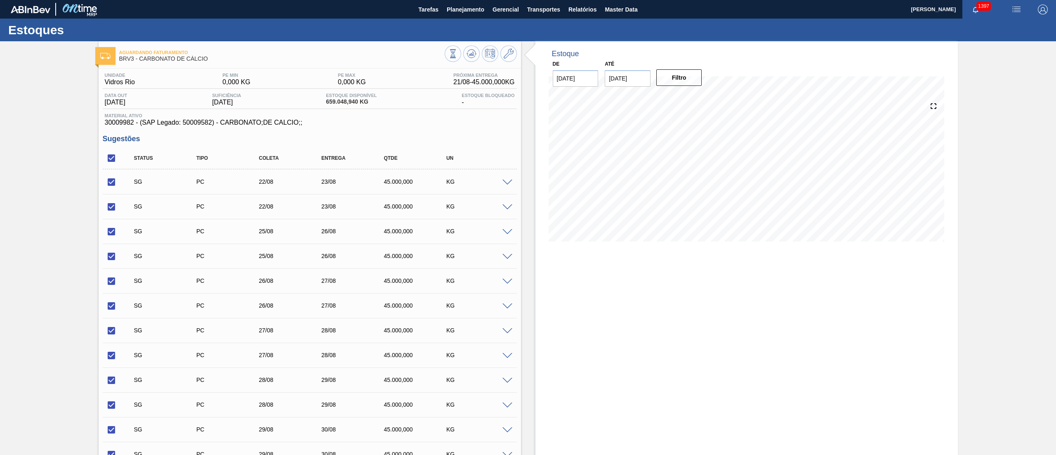
checkbox input "true"
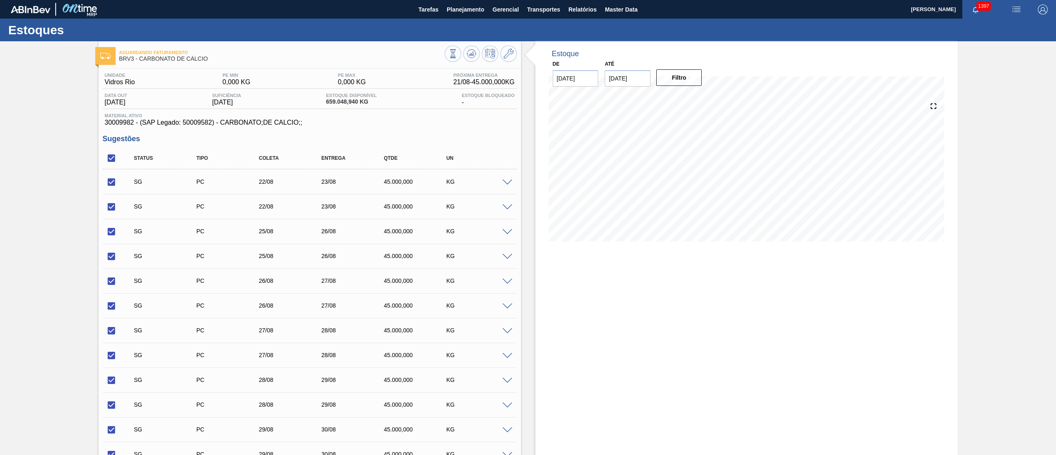
checkbox input "true"
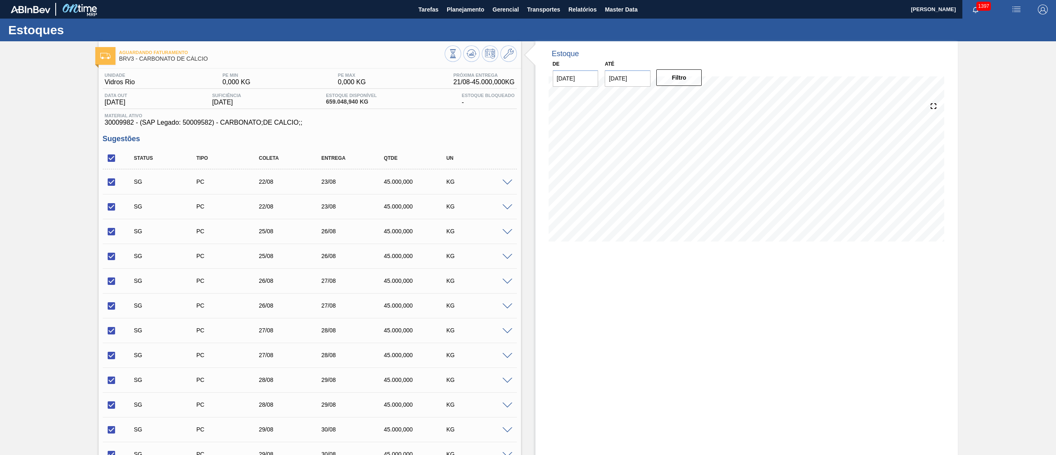
checkbox input "true"
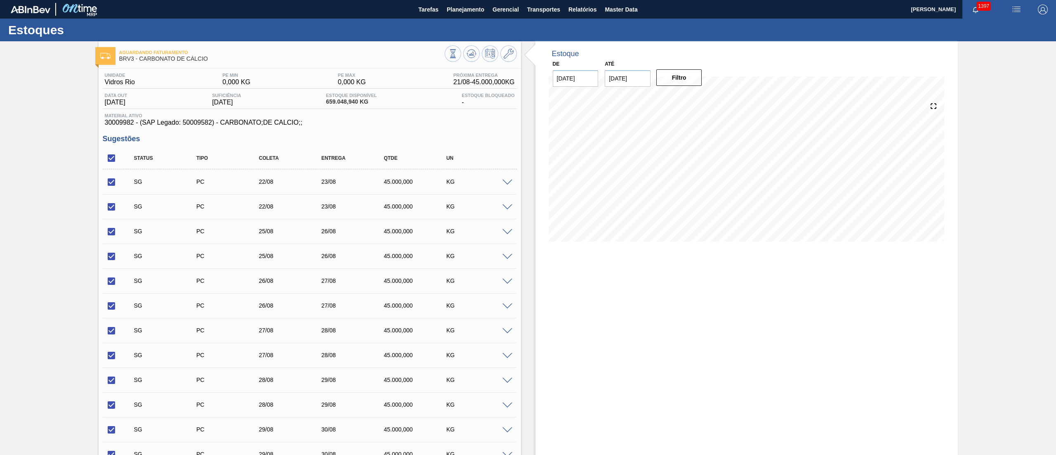
checkbox input "true"
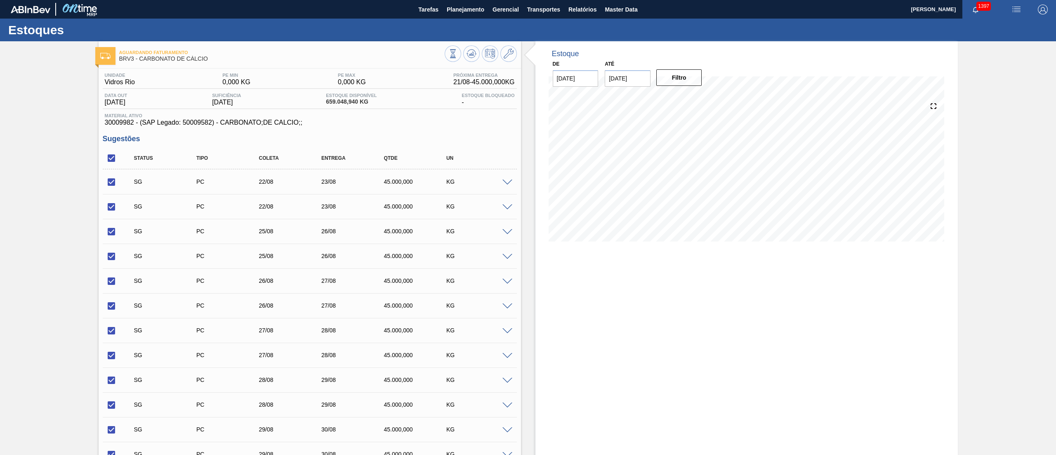
checkbox input "true"
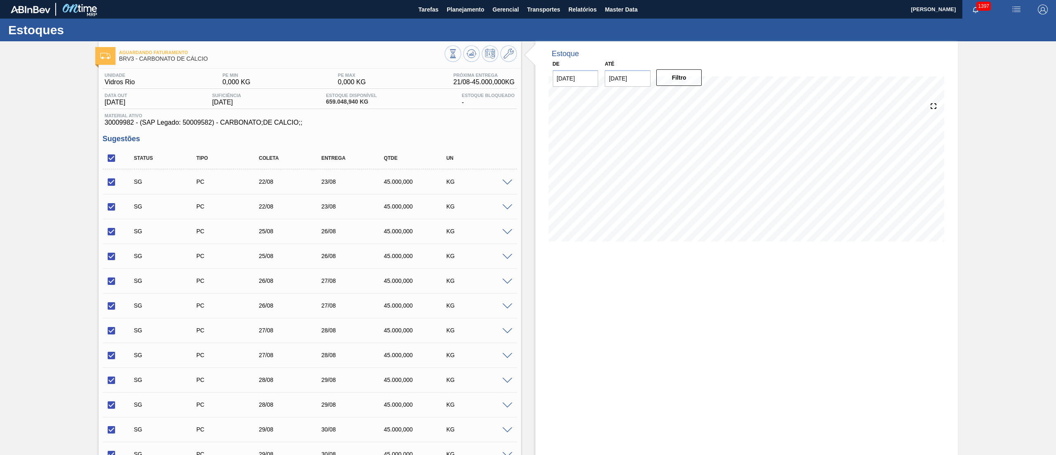
checkbox input "true"
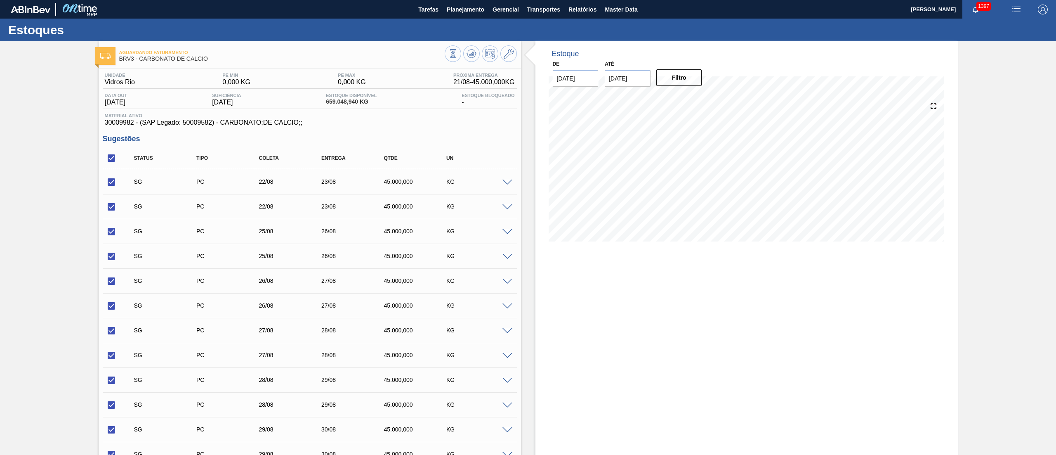
checkbox input "true"
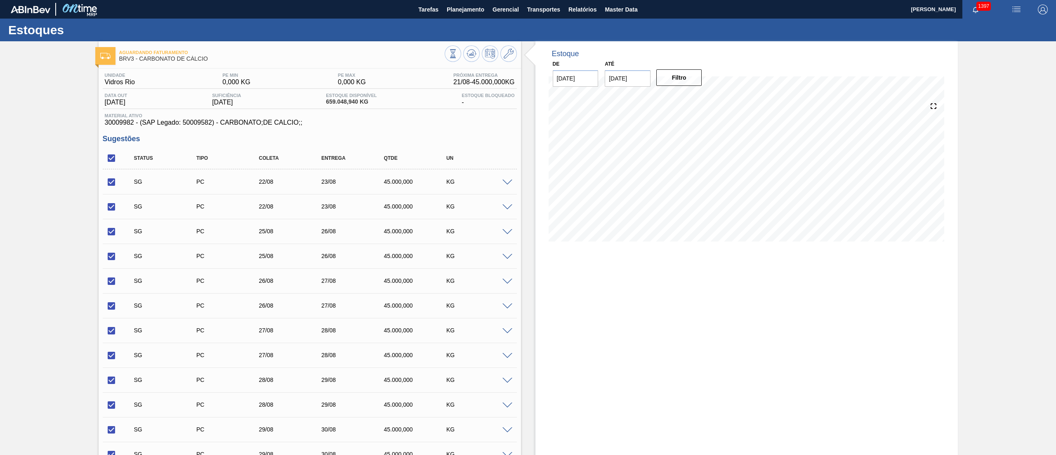
checkbox input "true"
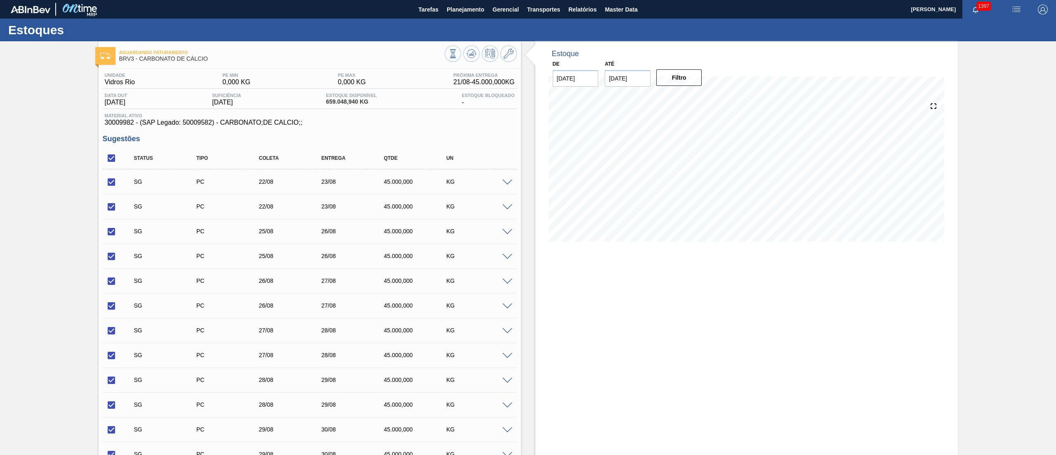
checkbox input "true"
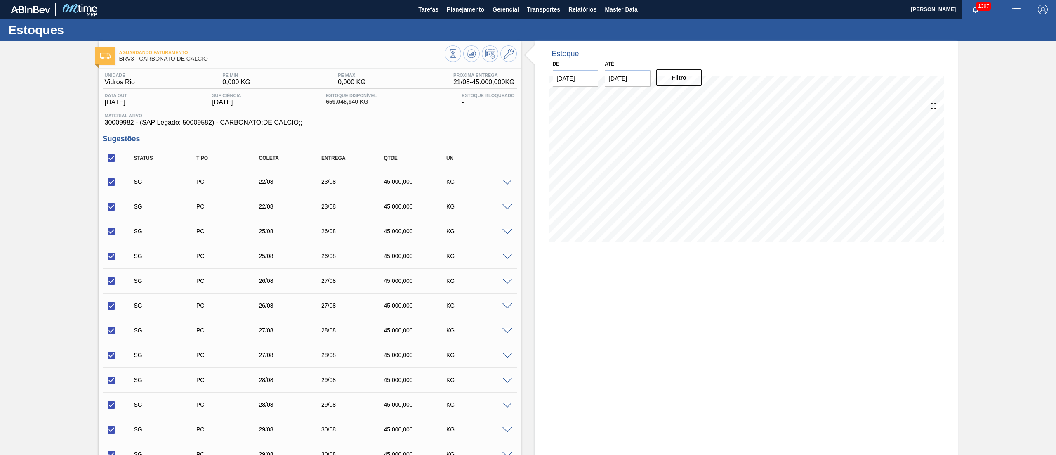
checkbox input "true"
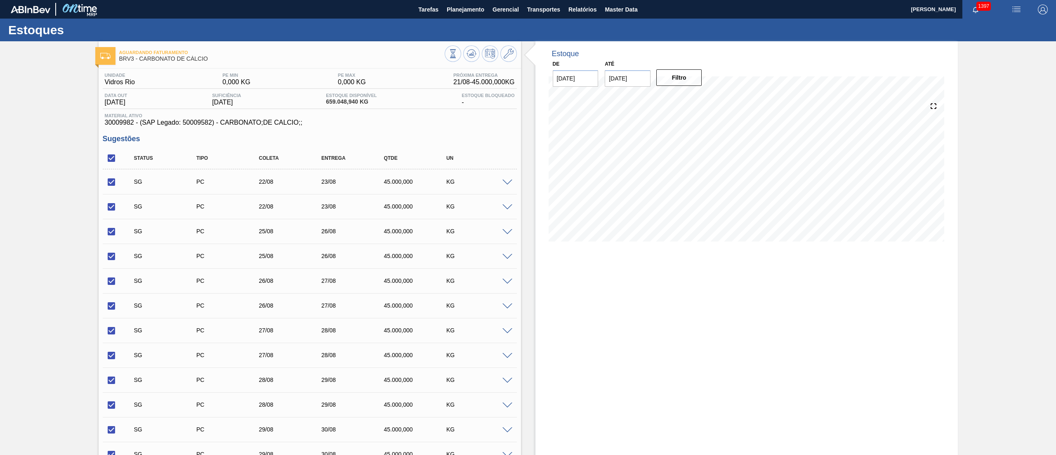
checkbox input "true"
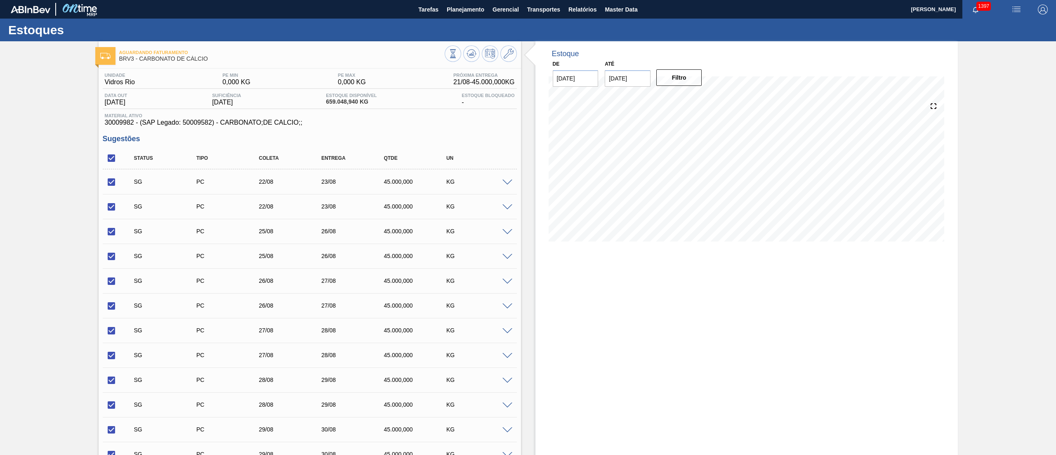
checkbox input "true"
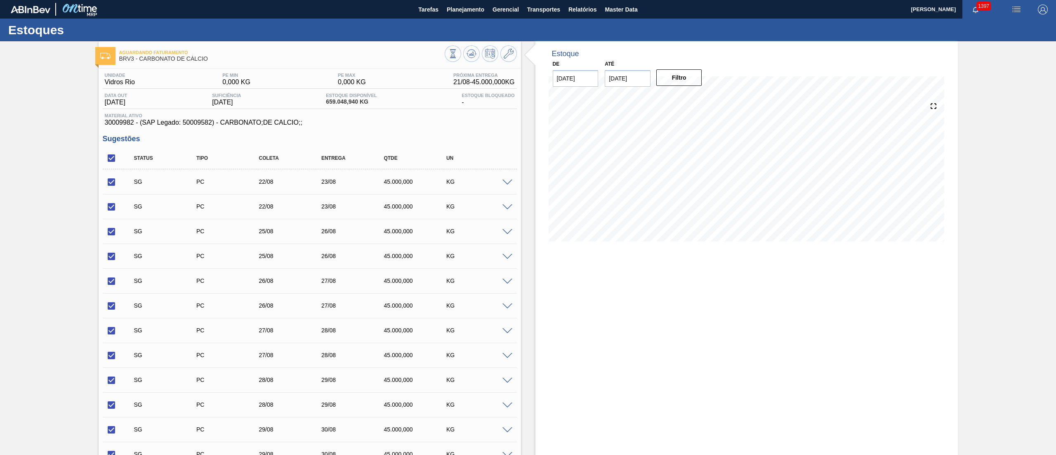
checkbox input "true"
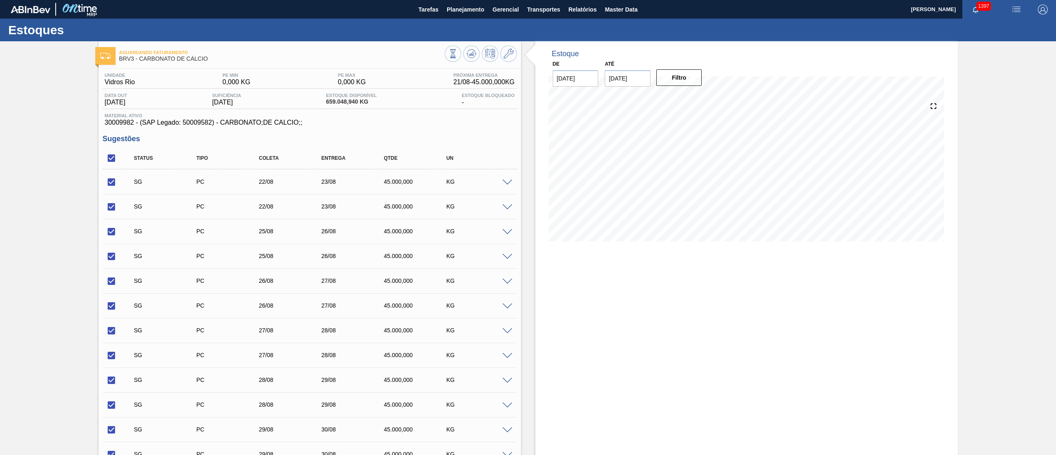
checkbox input "true"
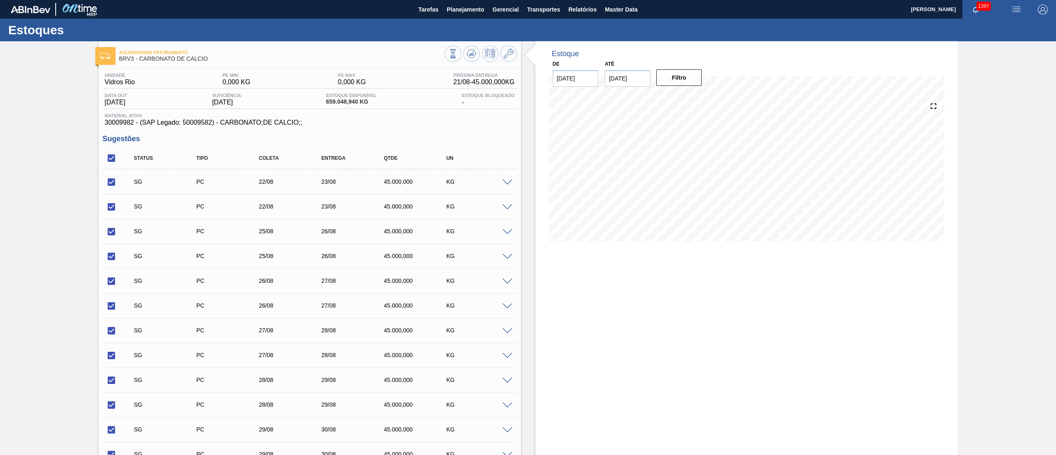
checkbox input "true"
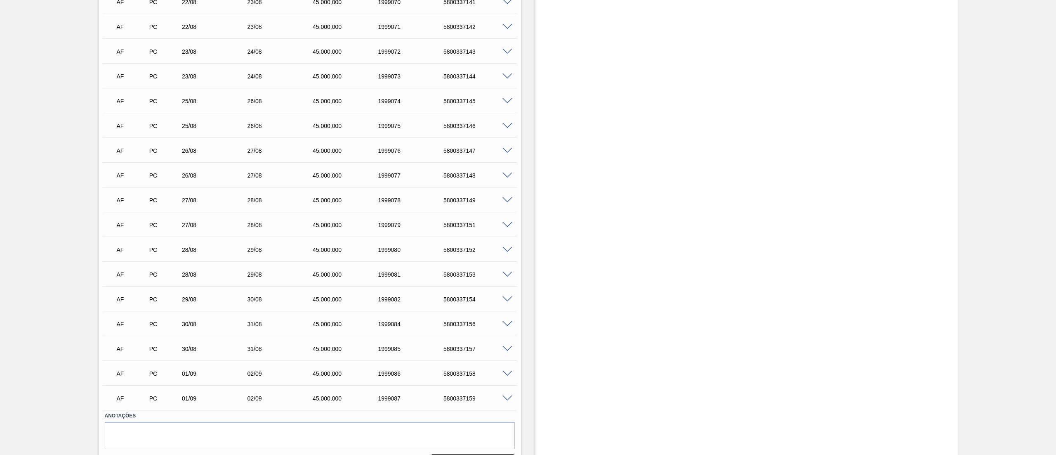
scroll to position [2802, 0]
drag, startPoint x: 441, startPoint y: 305, endPoint x: 488, endPoint y: 307, distance: 46.6
click at [488, 307] on div "AF PC 30/08 31/08 45.000,000 1999084 5800337156" at bounding box center [307, 300] width 392 height 17
copy div "5800337156"
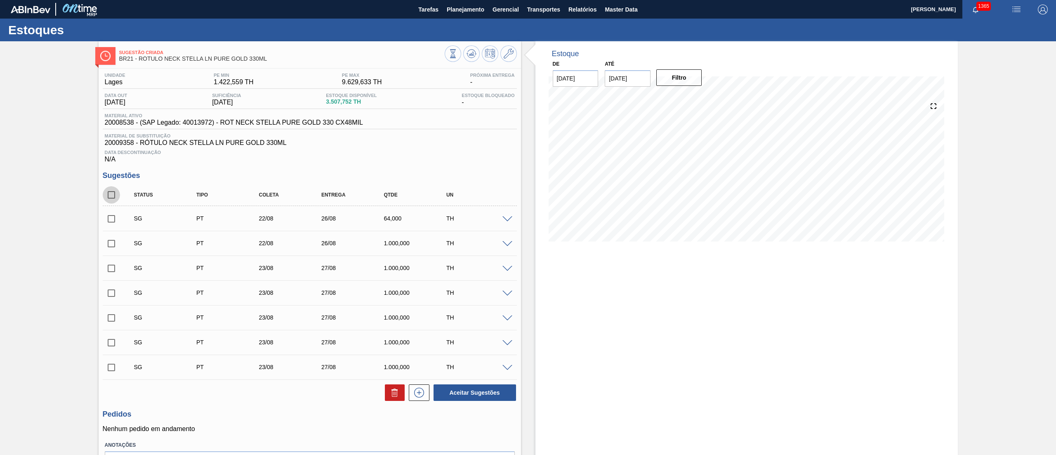
click at [109, 196] on input "checkbox" at bounding box center [111, 194] width 17 height 17
checkbox input "true"
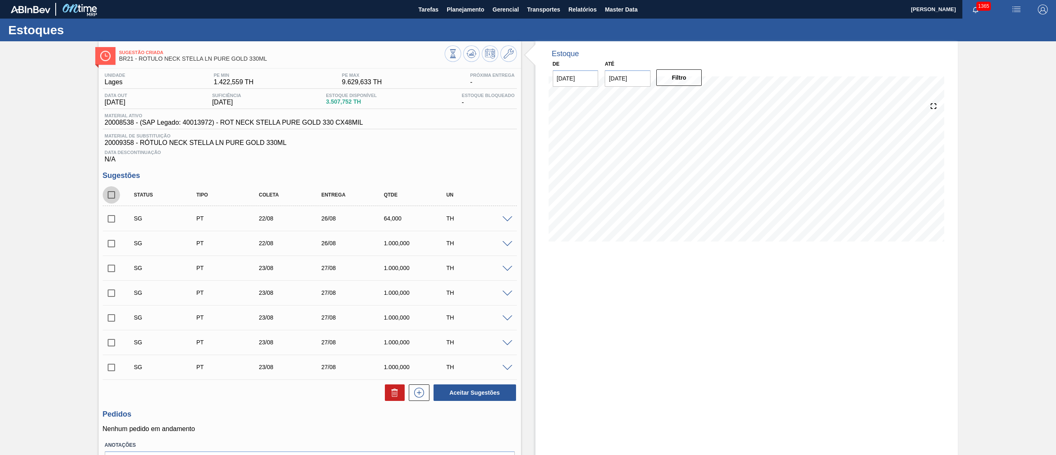
checkbox input "true"
click at [390, 394] on icon at bounding box center [395, 392] width 10 height 10
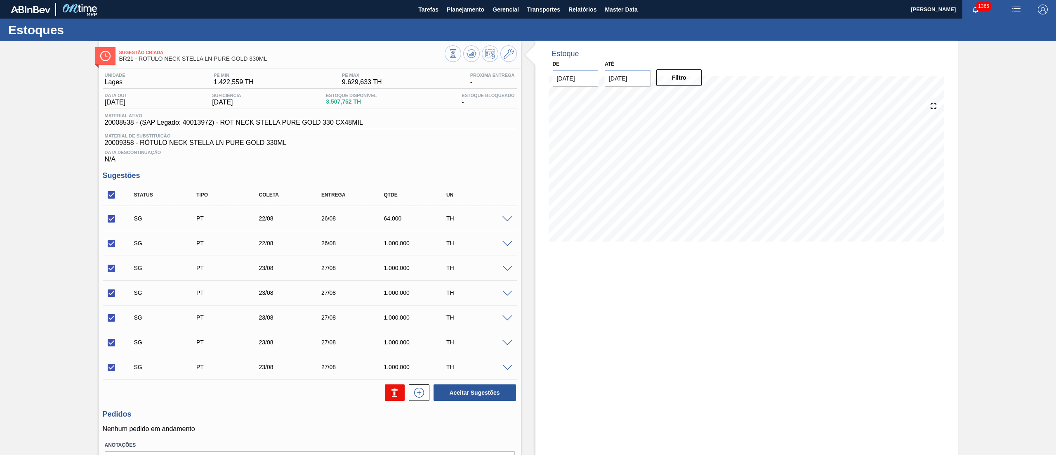
checkbox input "false"
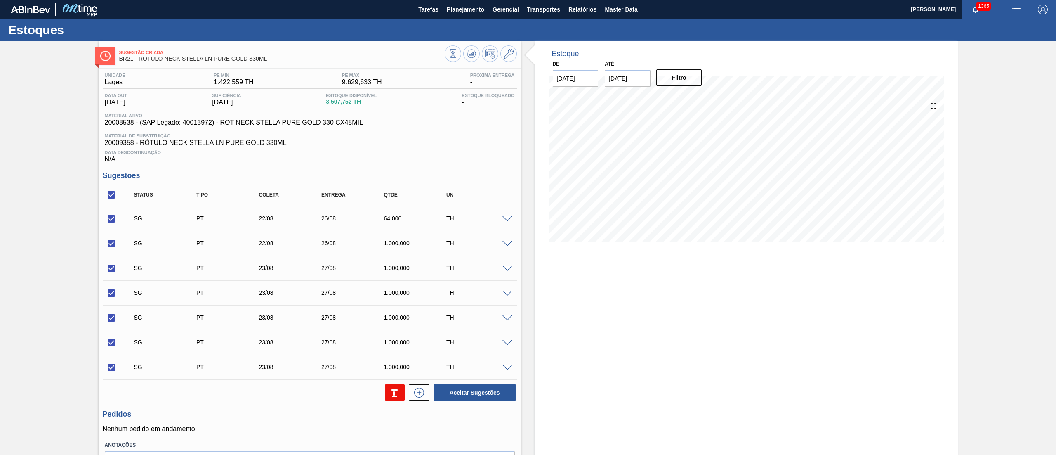
checkbox input "false"
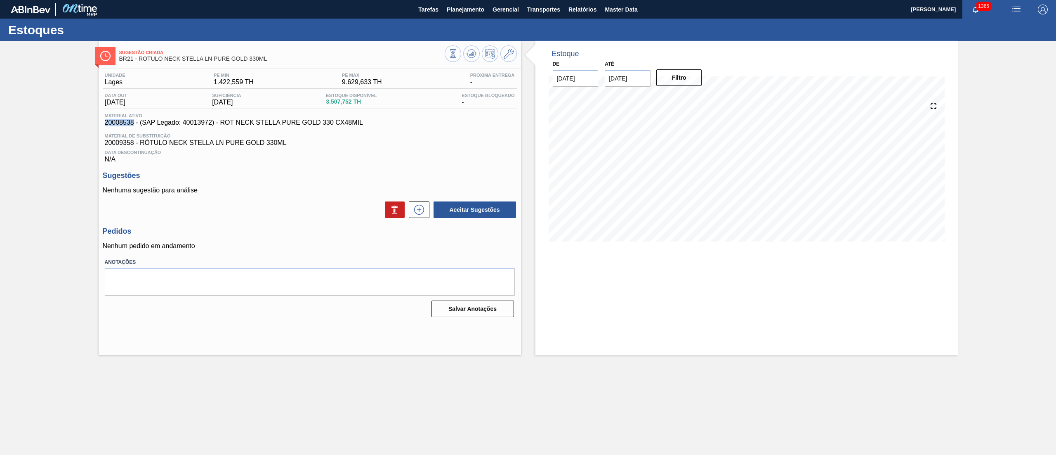
drag, startPoint x: 99, startPoint y: 124, endPoint x: 134, endPoint y: 121, distance: 34.3
click at [134, 121] on div "Unidade Lages PE MIN 1.422,559 TH PE MAX 9.629,633 TH Próxima Entrega - Data ou…" at bounding box center [310, 193] width 422 height 251
copy span "20008538"
click at [469, 5] on span "Planejamento" at bounding box center [466, 10] width 38 height 10
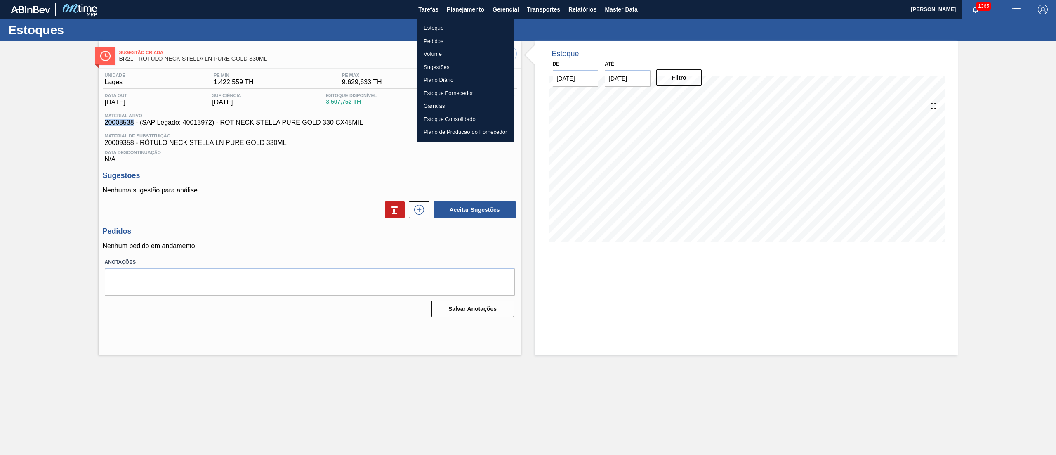
click at [429, 26] on li "Estoque" at bounding box center [465, 27] width 97 height 13
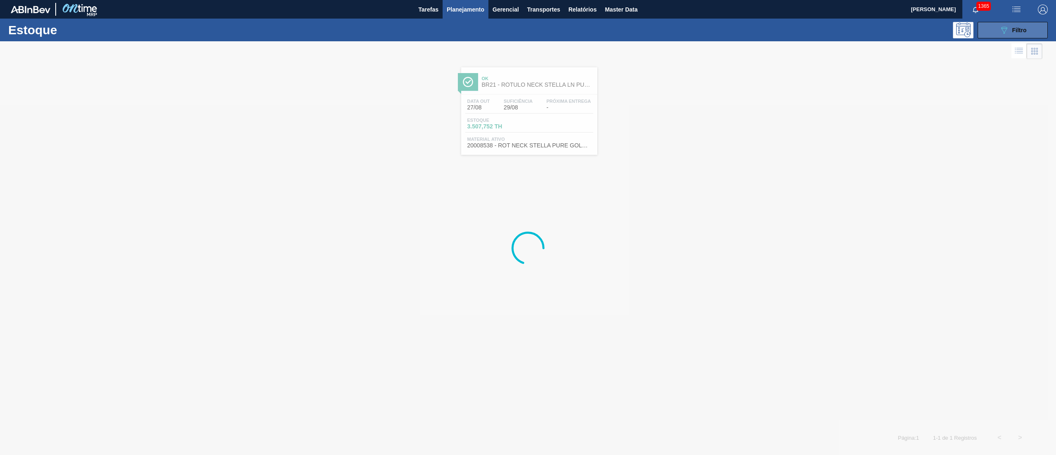
click at [1021, 33] on span "Filtro" at bounding box center [1019, 30] width 14 height 7
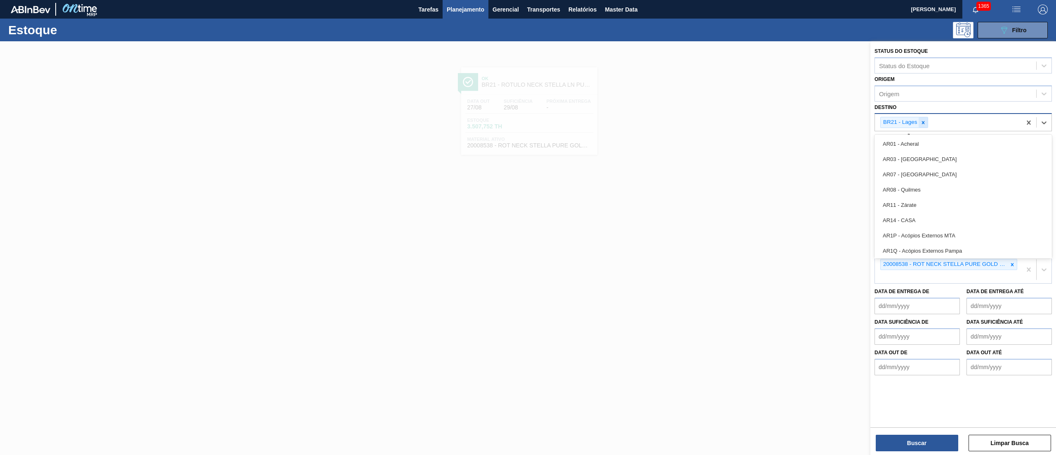
drag, startPoint x: 931, startPoint y: 127, endPoint x: 921, endPoint y: 120, distance: 11.9
click at [928, 127] on div "BR21 - Lages" at bounding box center [948, 122] width 146 height 17
click at [921, 120] on icon at bounding box center [923, 123] width 6 height 6
click at [905, 435] on button "Buscar" at bounding box center [917, 442] width 83 height 17
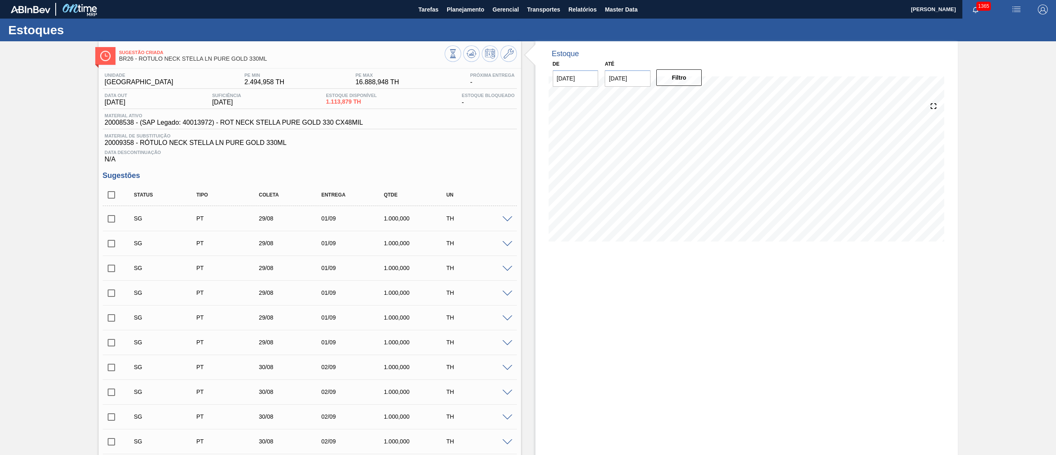
click at [116, 201] on input "checkbox" at bounding box center [111, 194] width 17 height 17
checkbox input "true"
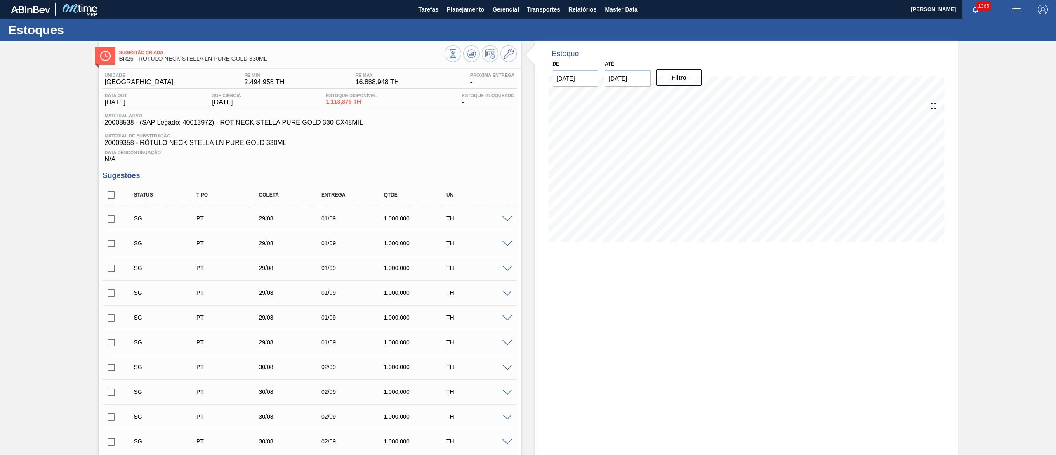
checkbox input "true"
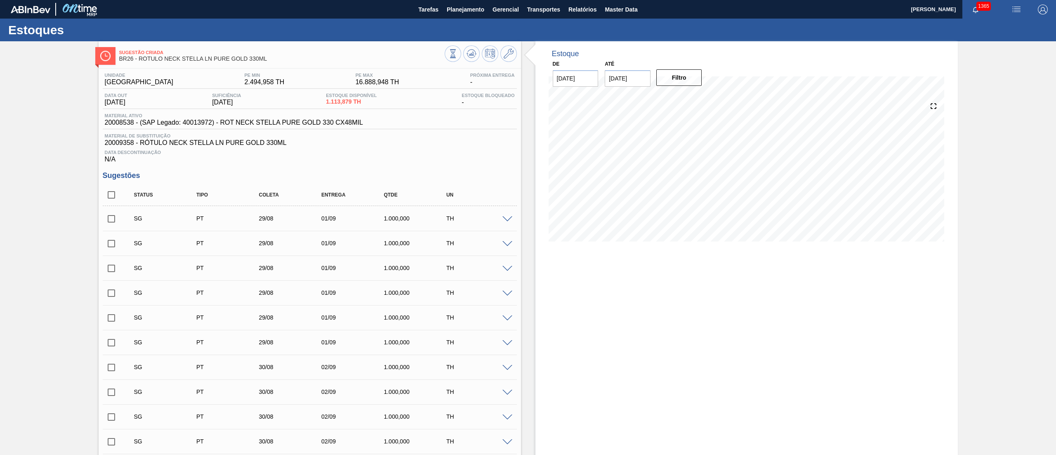
checkbox input "true"
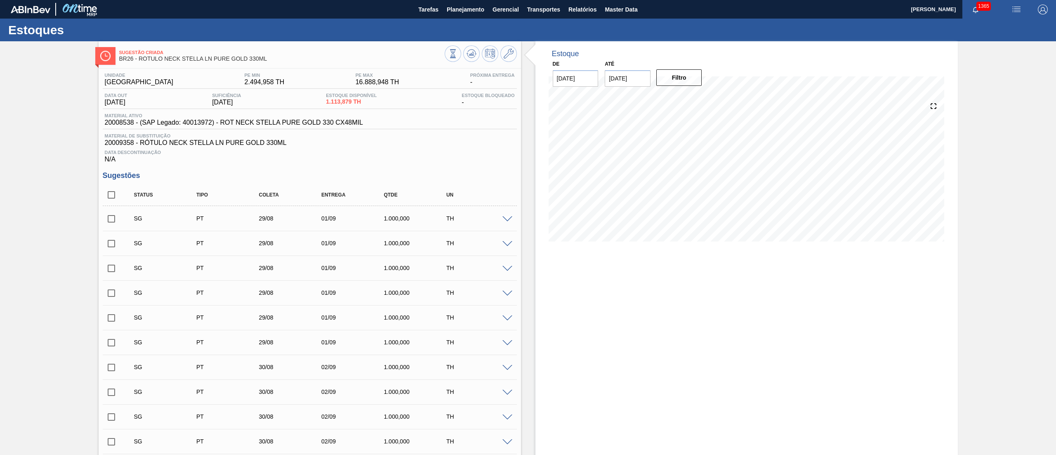
checkbox input "true"
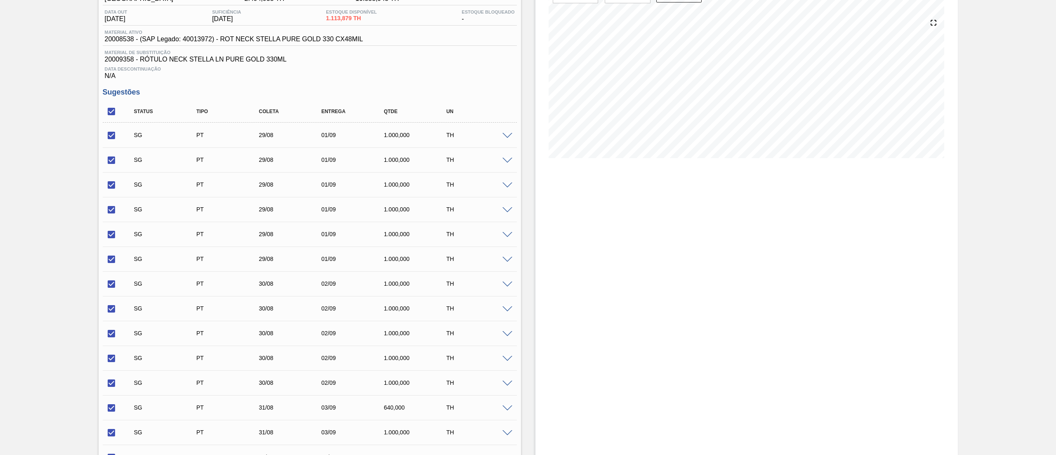
scroll to position [226, 0]
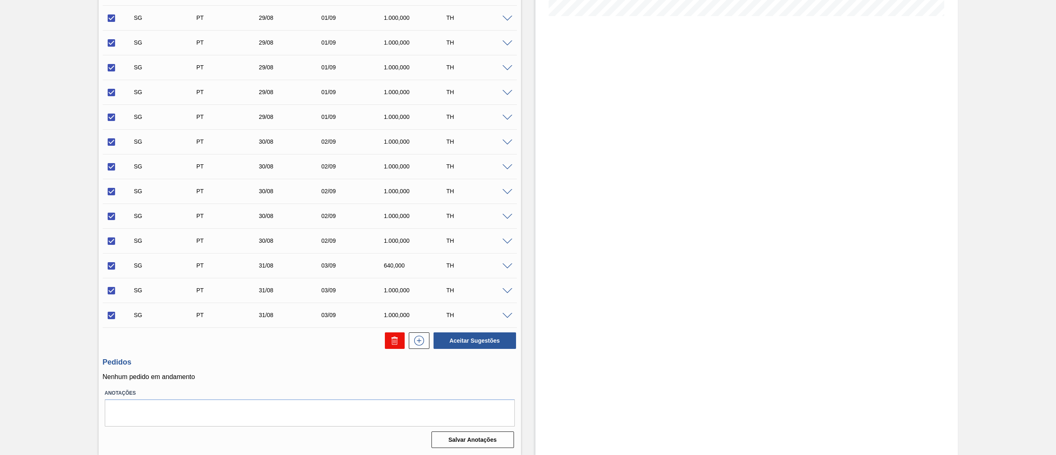
click at [399, 339] on icon at bounding box center [395, 340] width 10 height 10
checkbox input "false"
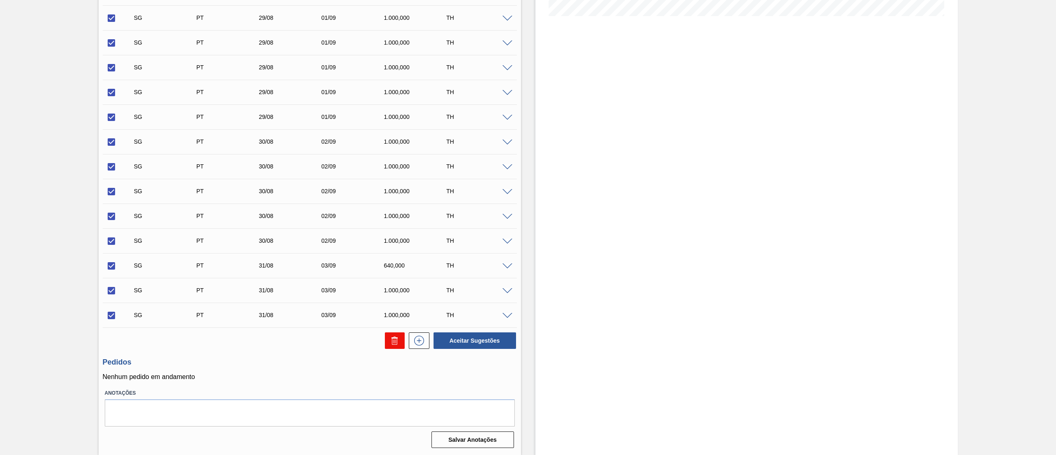
checkbox input "false"
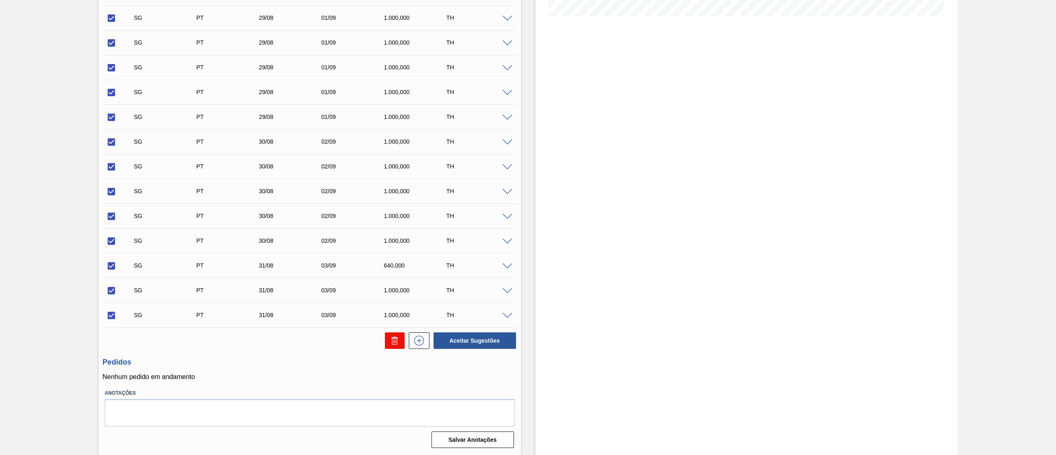
checkbox input "false"
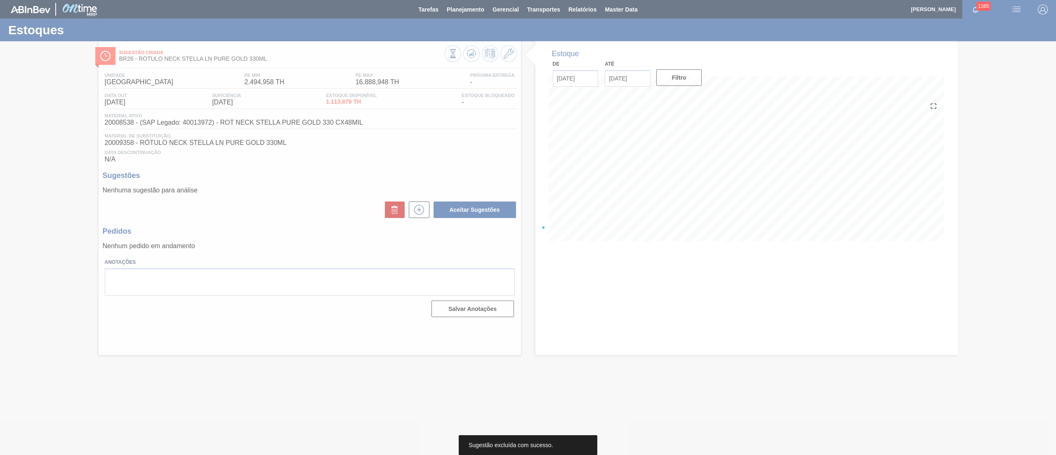
scroll to position [0, 0]
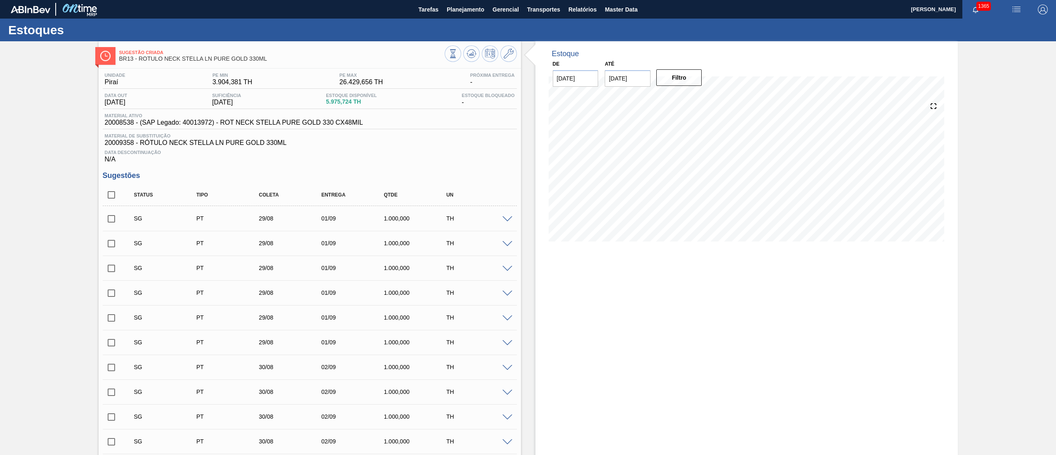
drag, startPoint x: 116, startPoint y: 193, endPoint x: 215, endPoint y: 253, distance: 115.2
click at [116, 193] on input "checkbox" at bounding box center [111, 194] width 17 height 17
checkbox input "true"
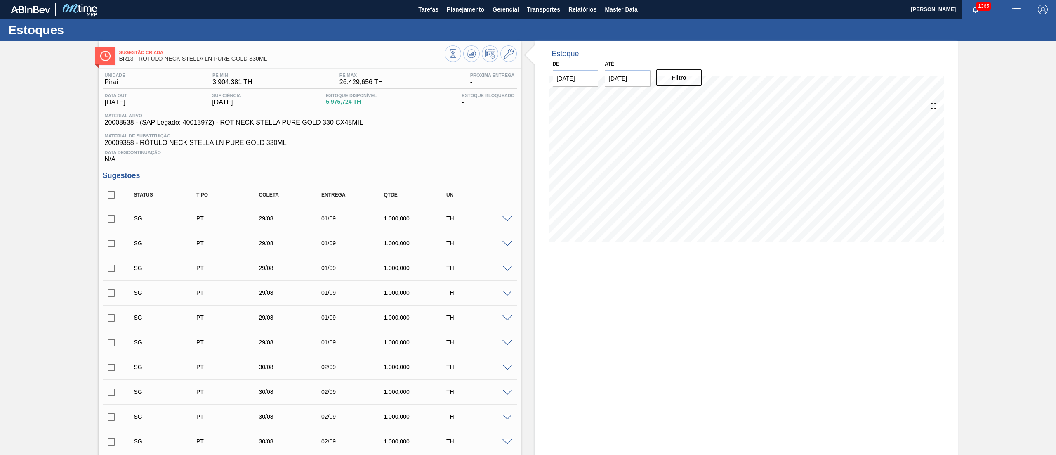
checkbox input "true"
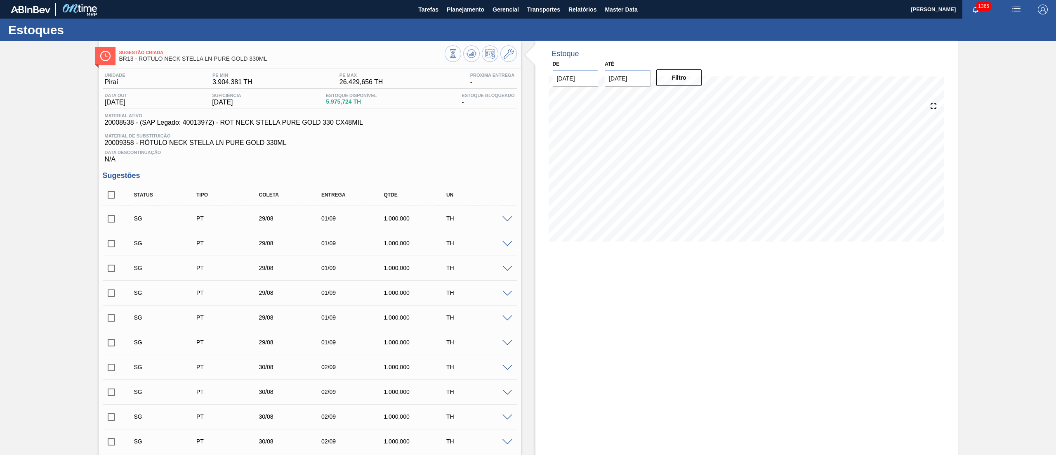
checkbox input "true"
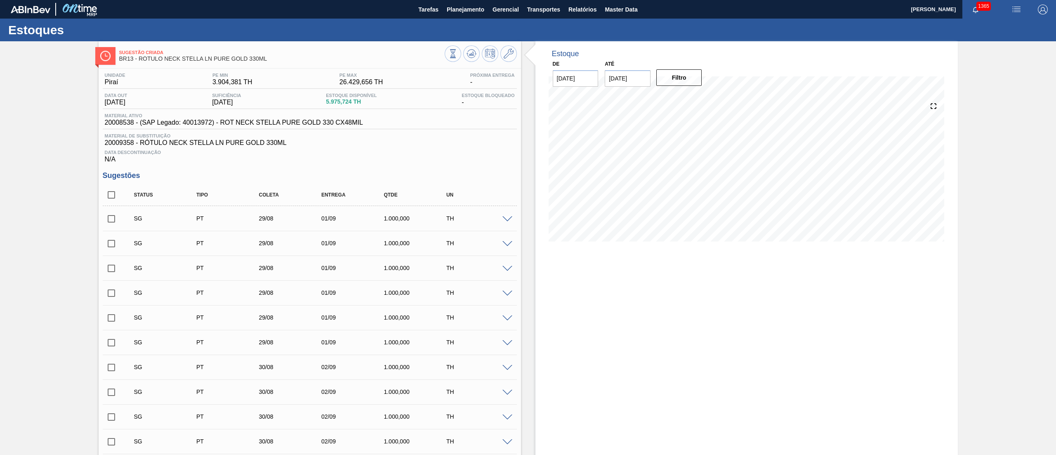
checkbox input "true"
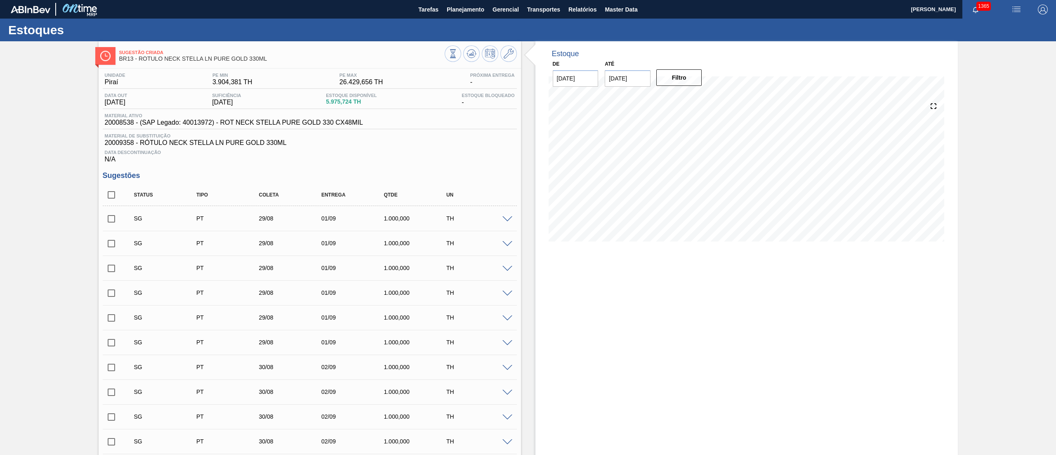
checkbox input "true"
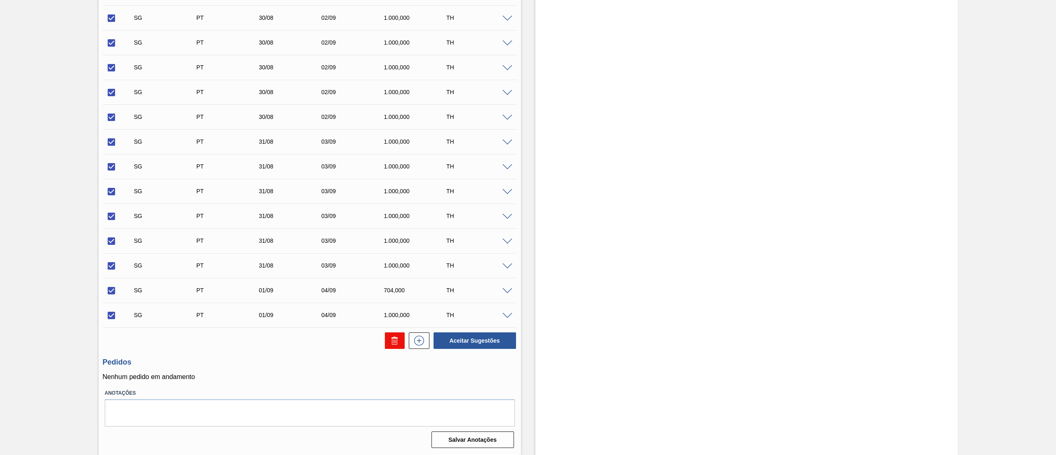
click at [395, 341] on icon at bounding box center [395, 340] width 10 height 10
checkbox input "false"
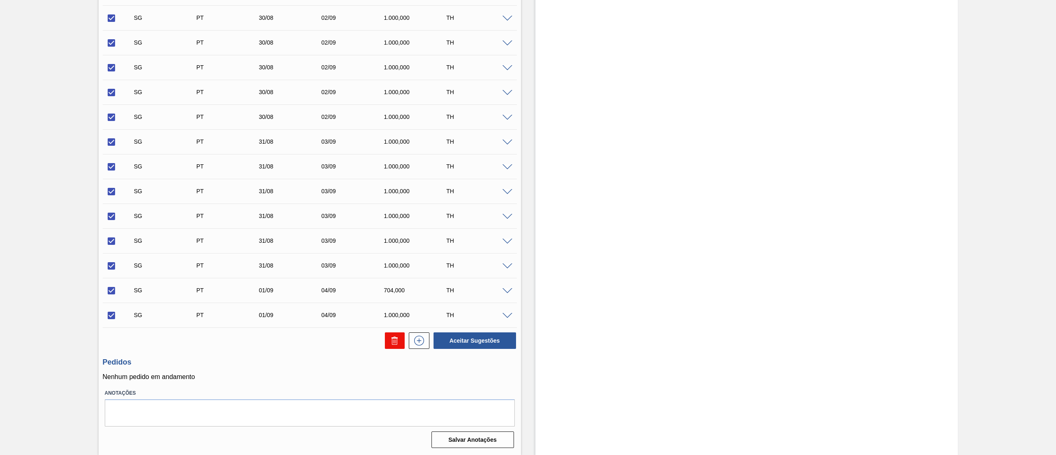
checkbox input "false"
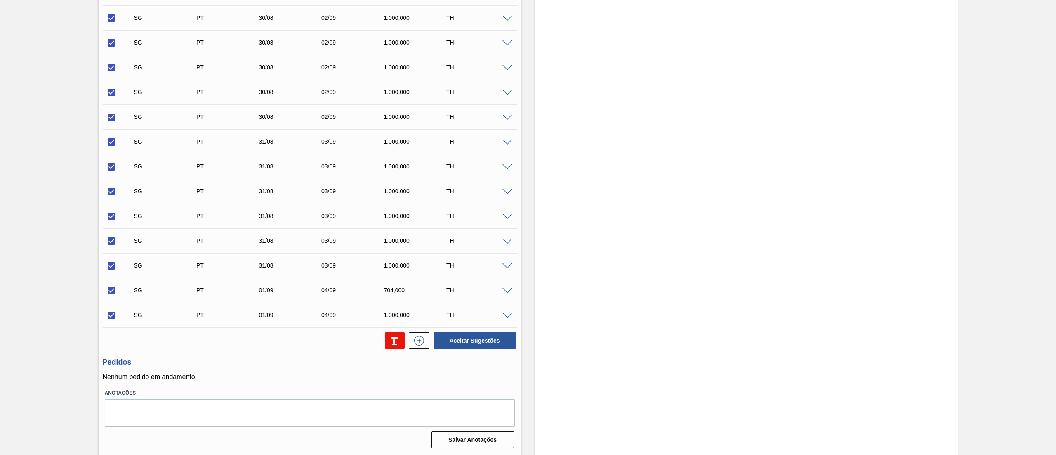
checkbox input "false"
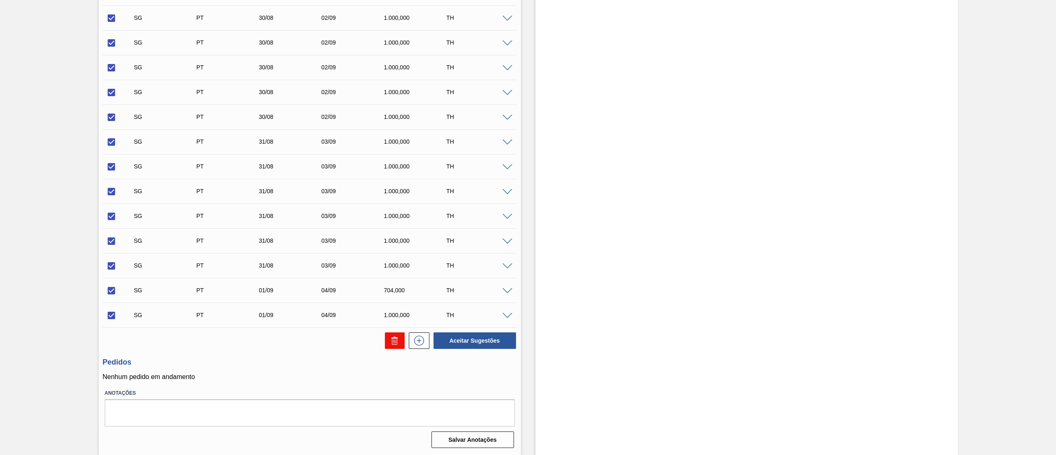
checkbox input "false"
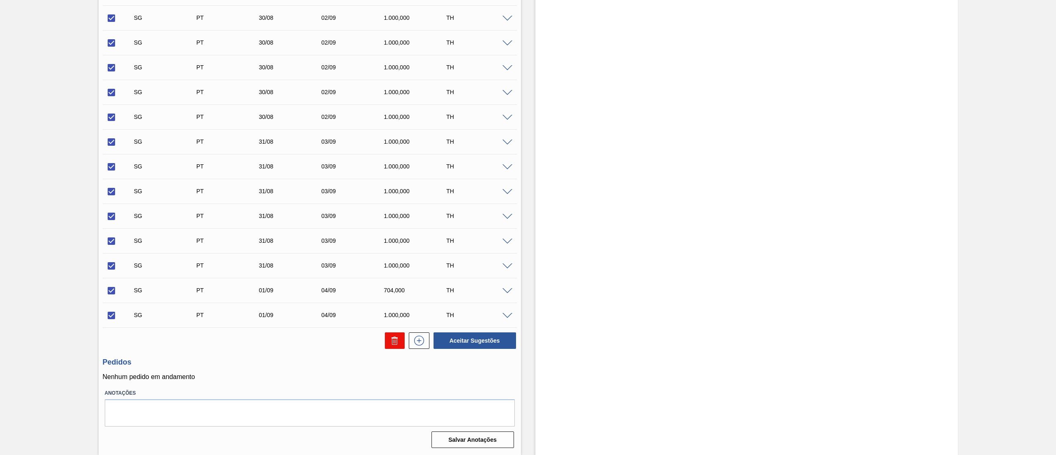
checkbox input "false"
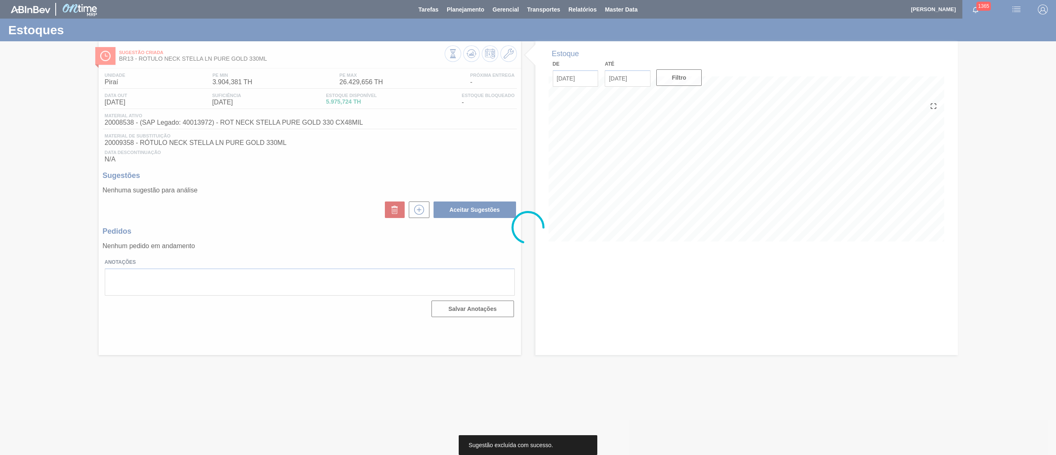
scroll to position [0, 0]
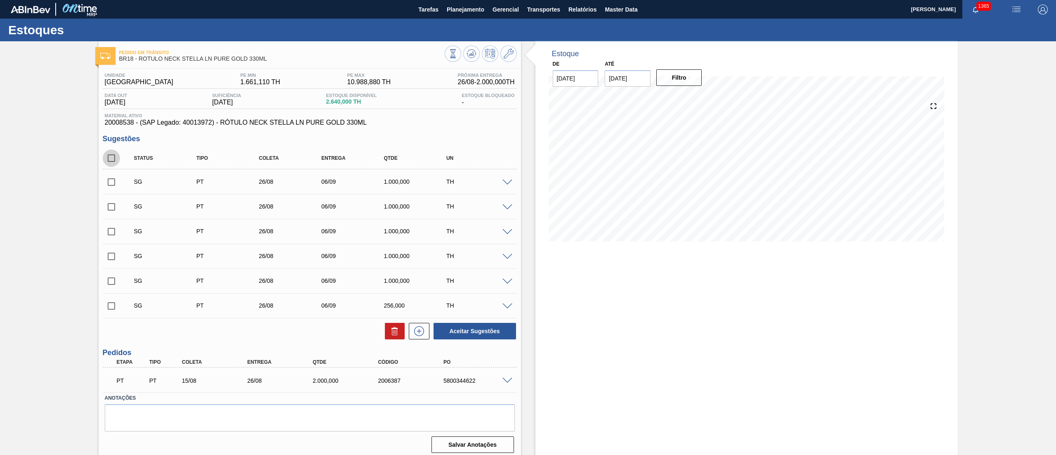
click at [106, 156] on input "checkbox" at bounding box center [111, 157] width 17 height 17
checkbox input "true"
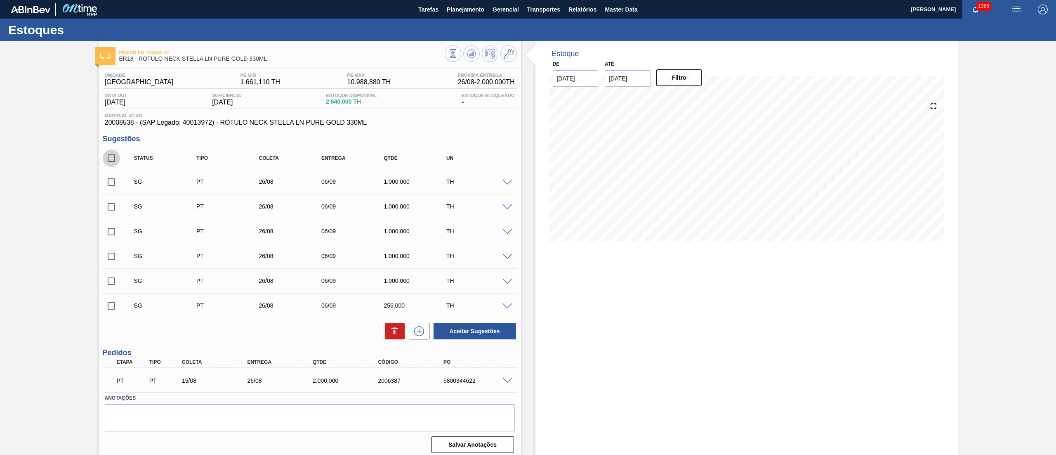
checkbox input "true"
click at [392, 339] on button at bounding box center [395, 331] width 20 height 17
checkbox input "false"
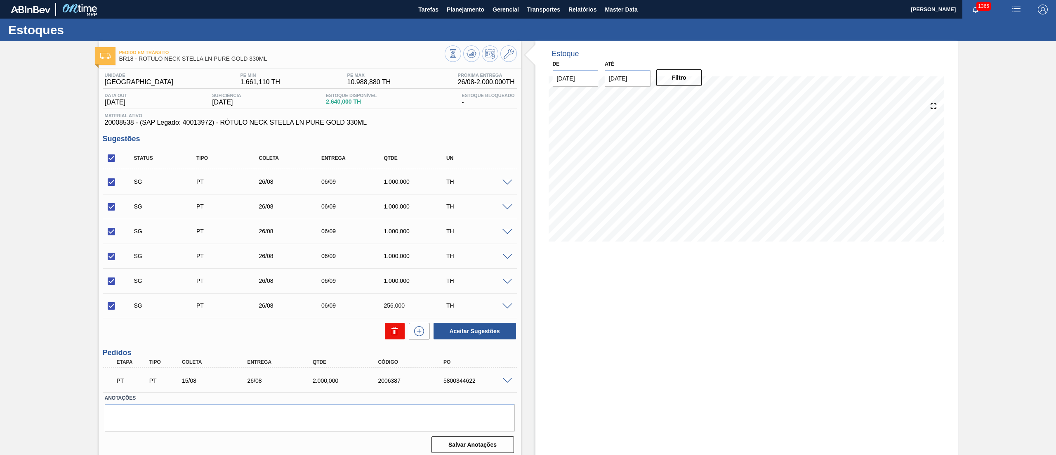
checkbox input "false"
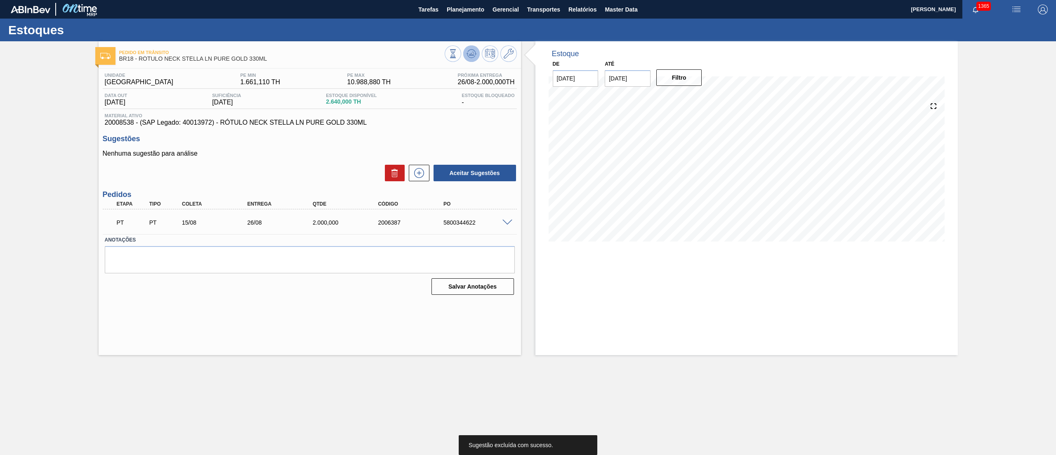
click at [464, 56] on button at bounding box center [471, 53] width 17 height 17
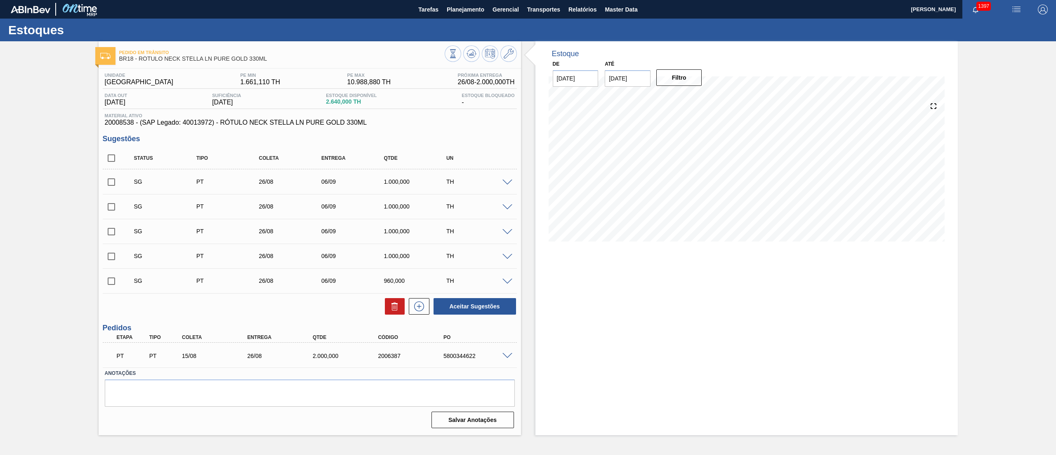
click at [101, 161] on div "Unidade Pernambuco PE MIN 1.661,110 TH PE MAX 10.988,880 TH Próxima Entrega 26/…" at bounding box center [310, 249] width 422 height 362
click at [104, 158] on input "checkbox" at bounding box center [111, 157] width 17 height 17
checkbox input "true"
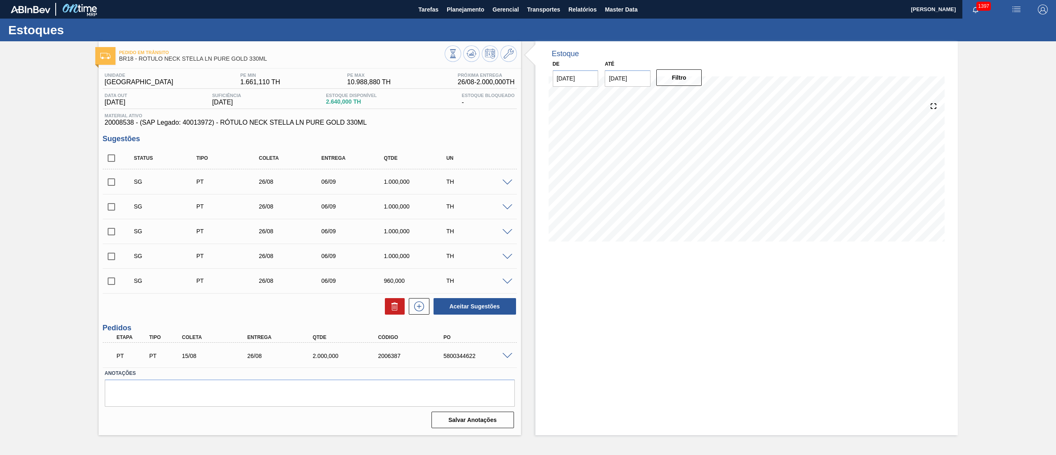
checkbox input "true"
click at [403, 311] on button at bounding box center [395, 306] width 20 height 17
checkbox input "false"
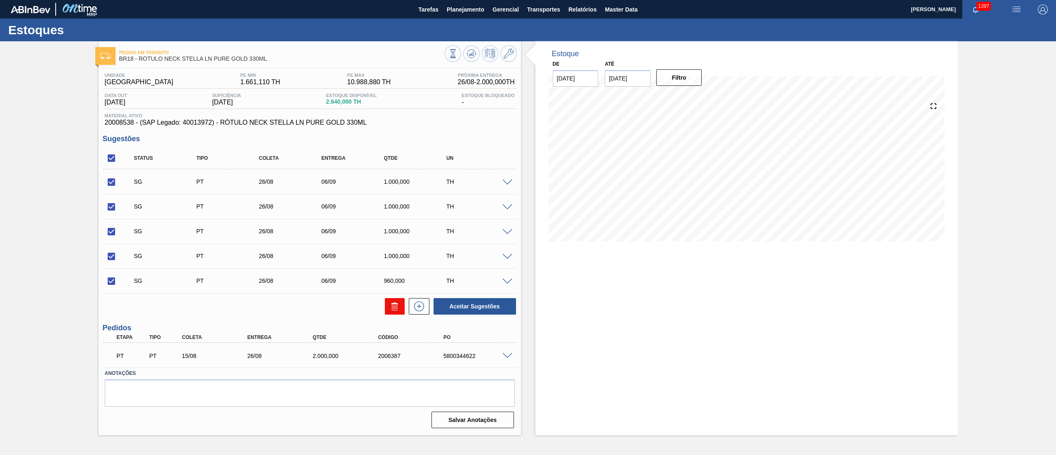
checkbox input "false"
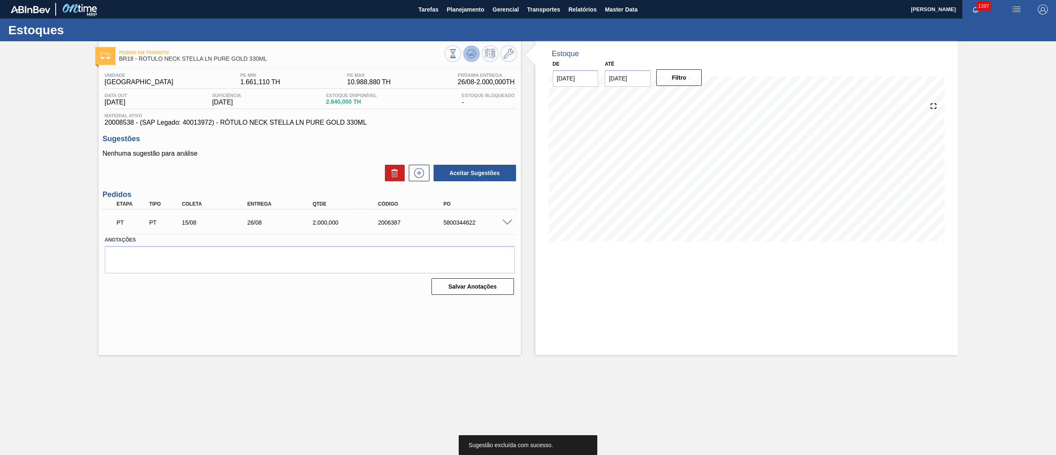
click at [470, 55] on icon at bounding box center [471, 54] width 5 height 4
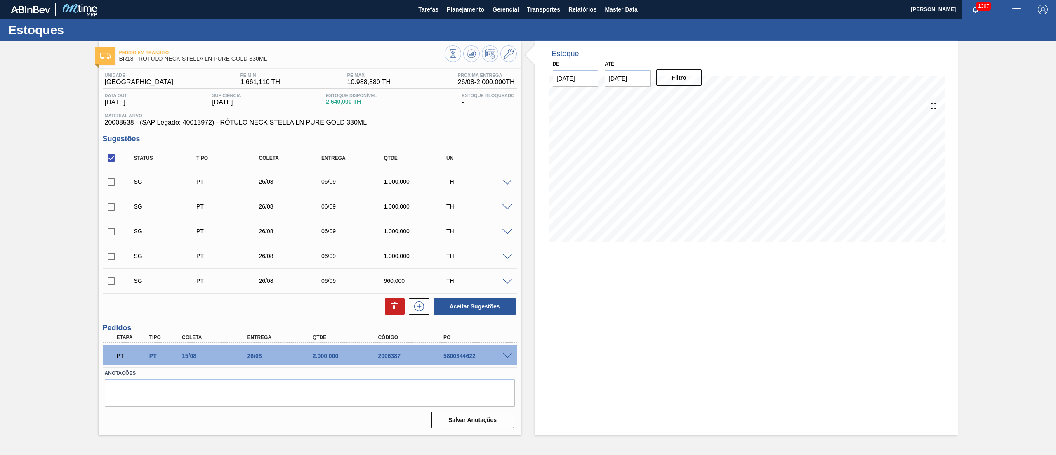
click at [504, 353] on span at bounding box center [508, 356] width 10 height 6
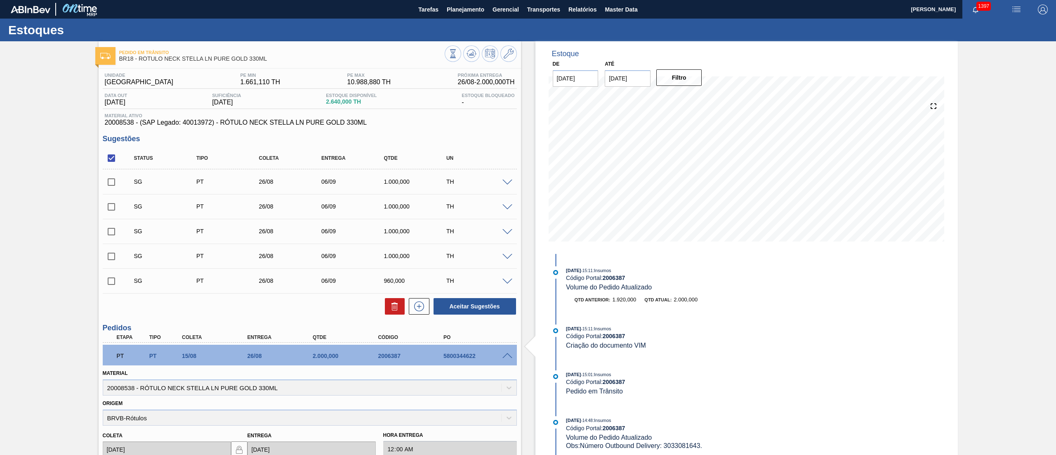
click at [504, 353] on span at bounding box center [508, 356] width 10 height 6
